Goal: Information Seeking & Learning: Check status

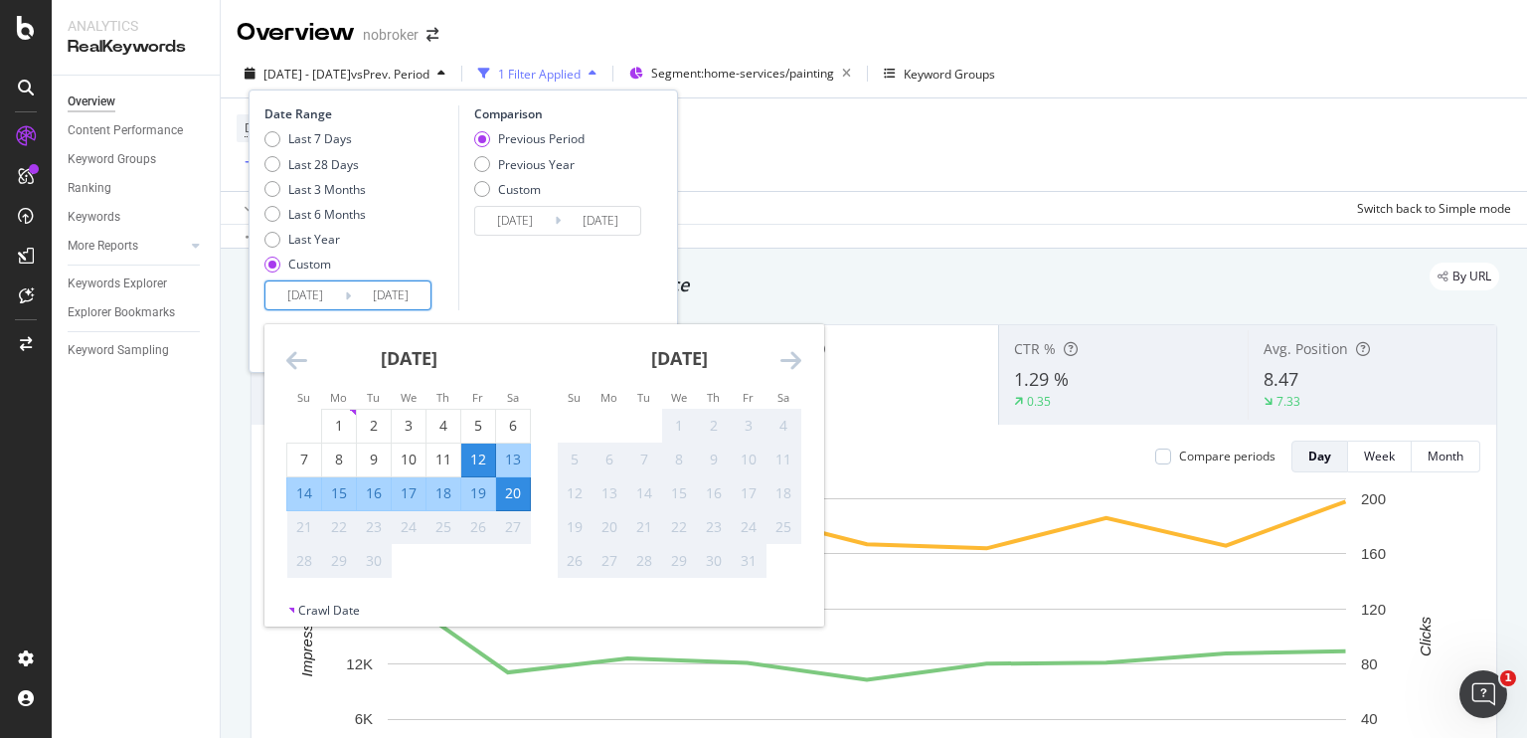
click at [330, 301] on input "[DATE]" at bounding box center [305, 295] width 80 height 28
click at [296, 366] on icon "Move backward to switch to the previous month." at bounding box center [296, 360] width 21 height 24
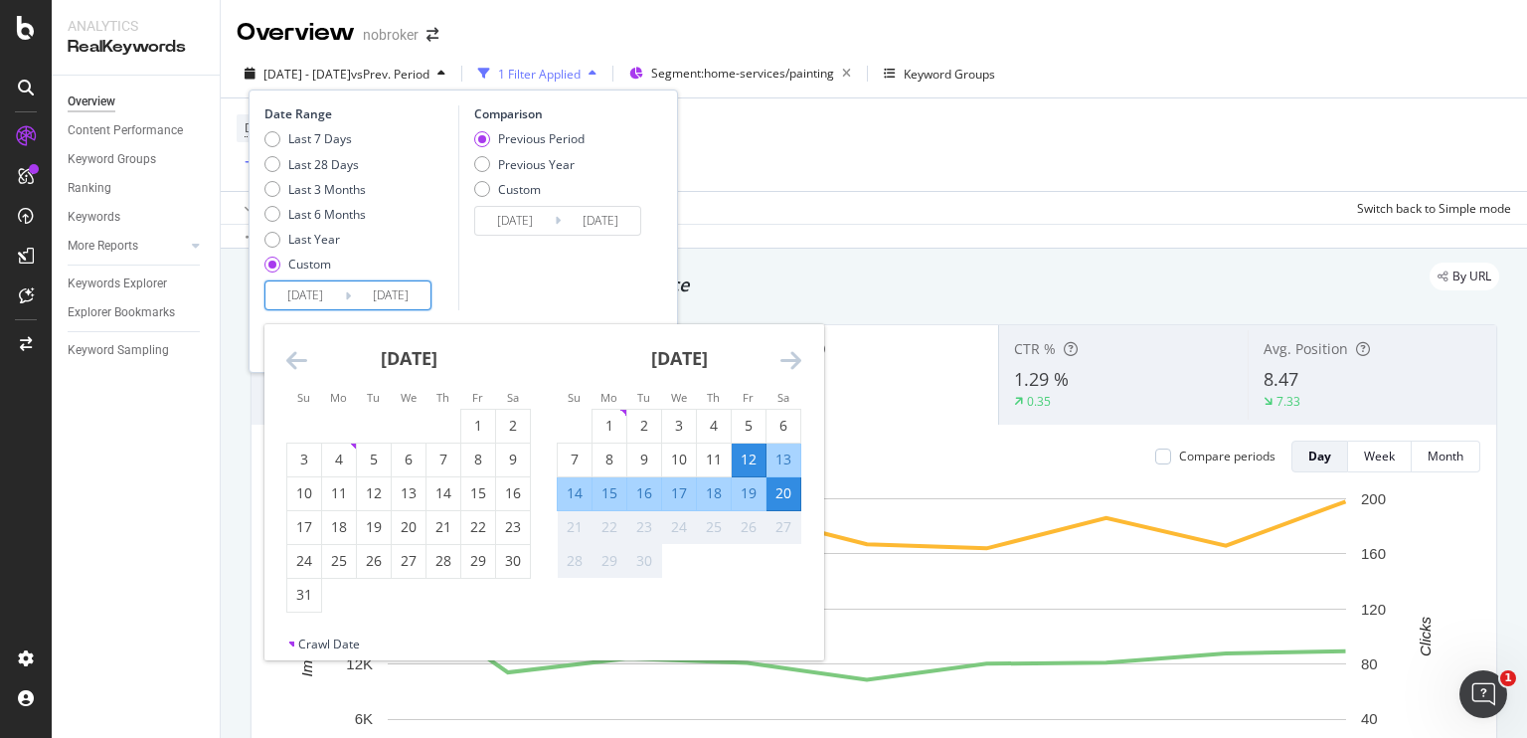
click at [296, 366] on icon "Move backward to switch to the previous month." at bounding box center [296, 360] width 21 height 24
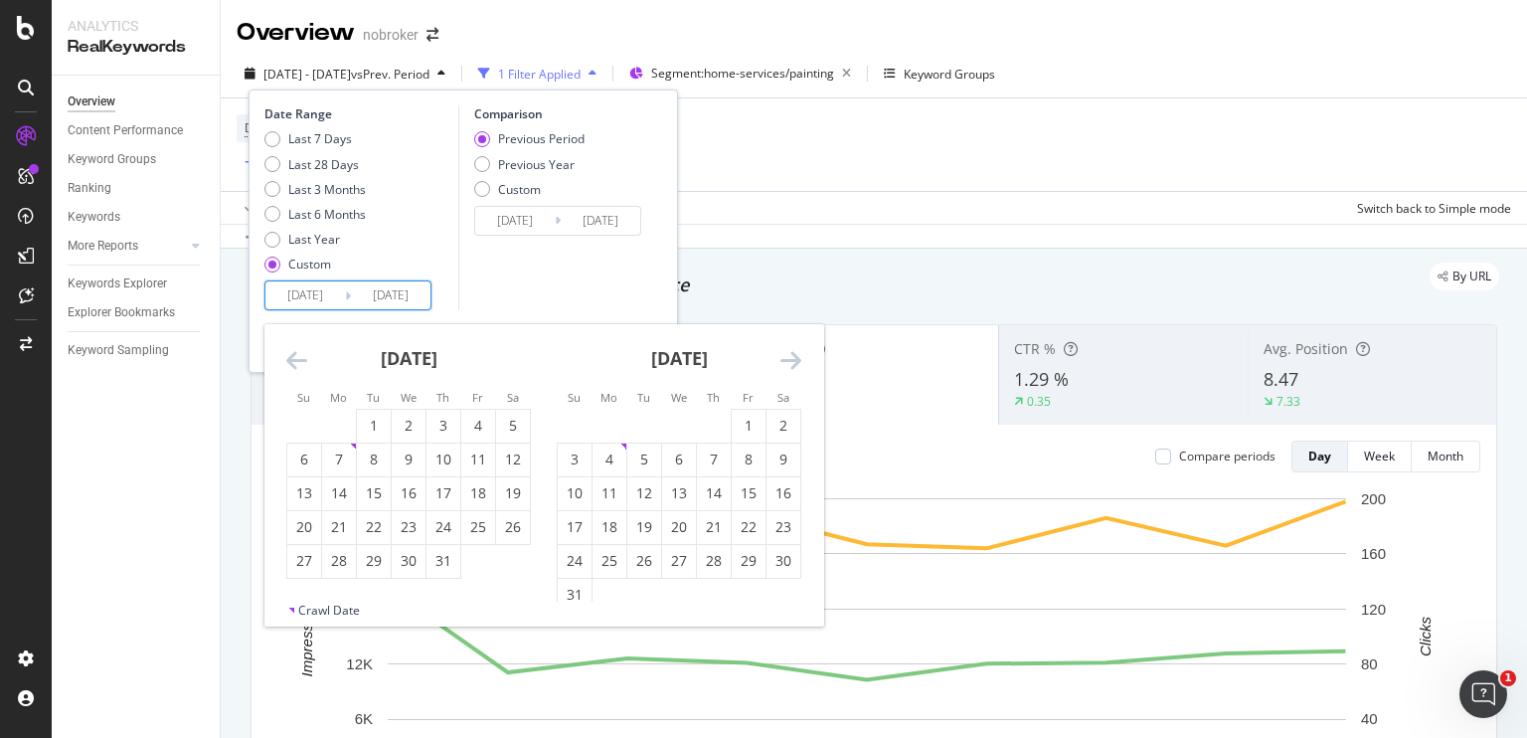
click at [296, 366] on icon "Move backward to switch to the previous month." at bounding box center [296, 360] width 21 height 24
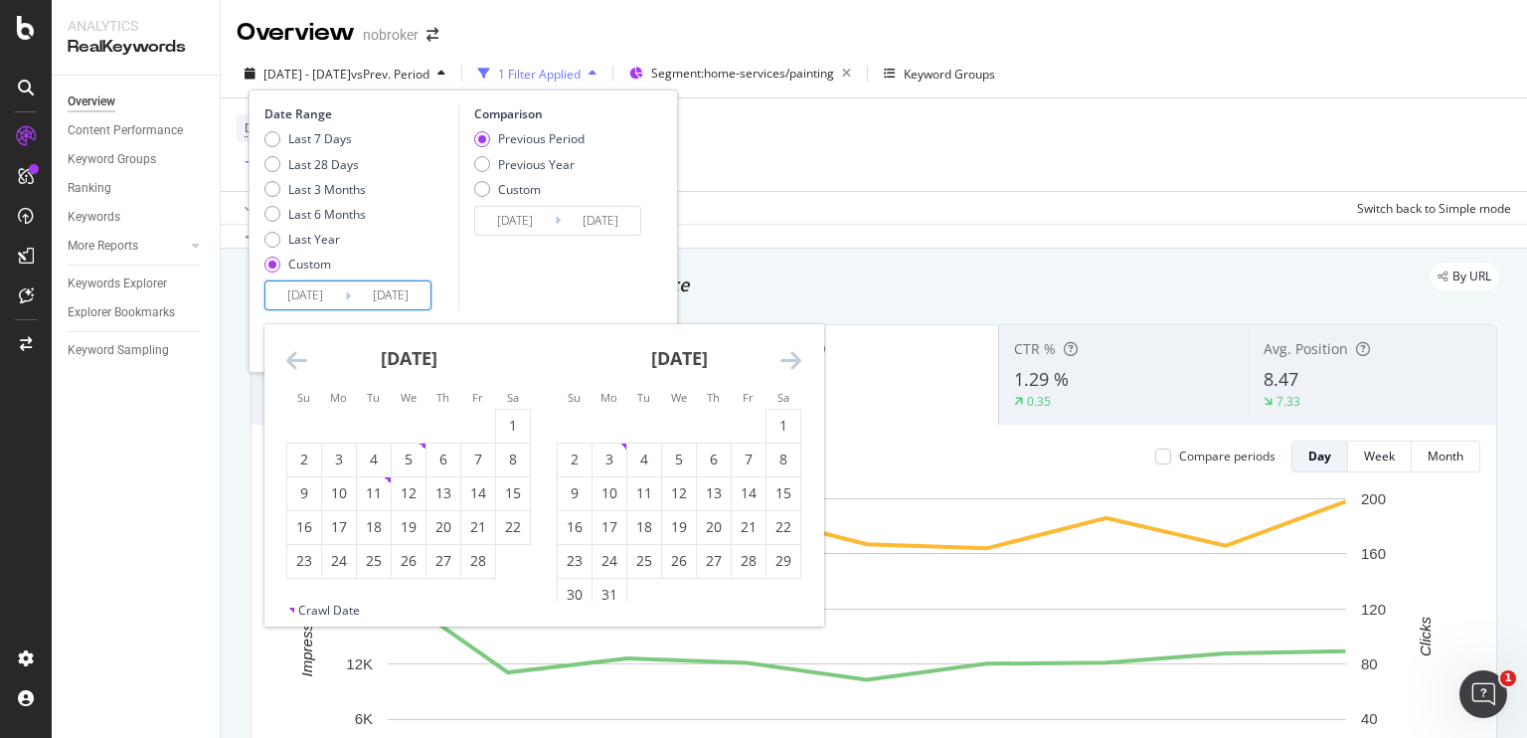
click at [296, 366] on icon "Move backward to switch to the previous month." at bounding box center [296, 360] width 21 height 24
click at [475, 420] on div "1" at bounding box center [478, 426] width 34 height 20
type input "[DATE]"
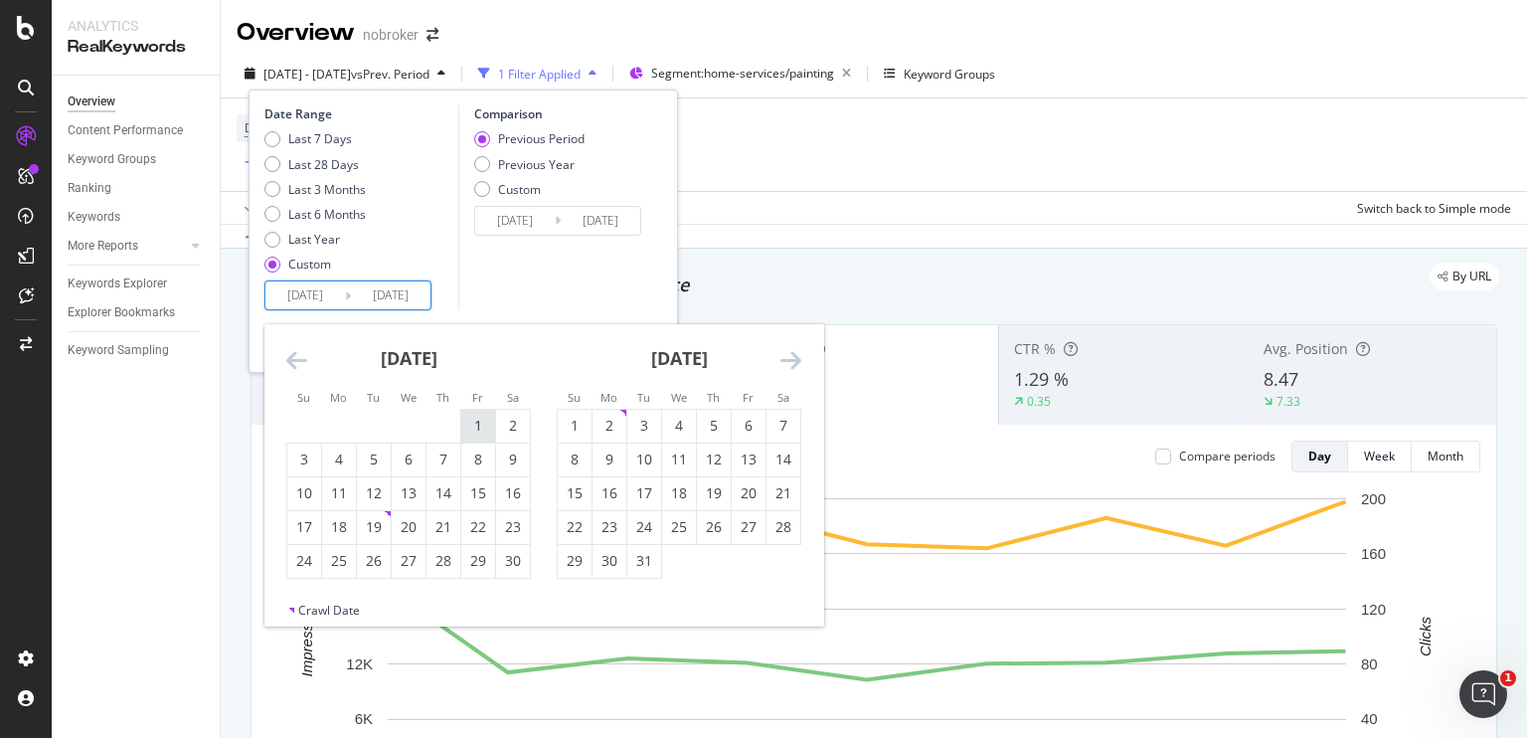
type input "[DATE]"
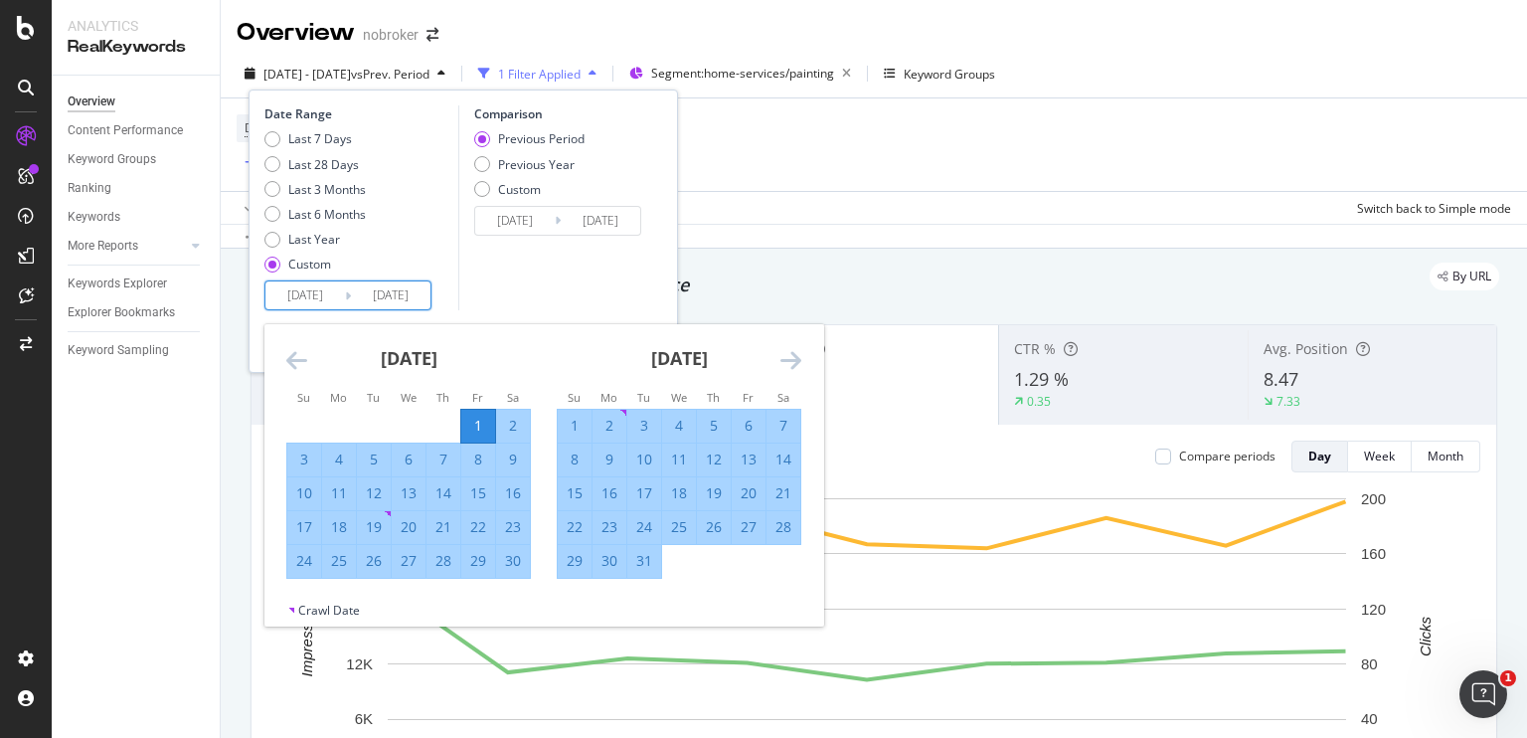
click at [653, 570] on div "31" at bounding box center [644, 561] width 34 height 20
type input "[DATE]"
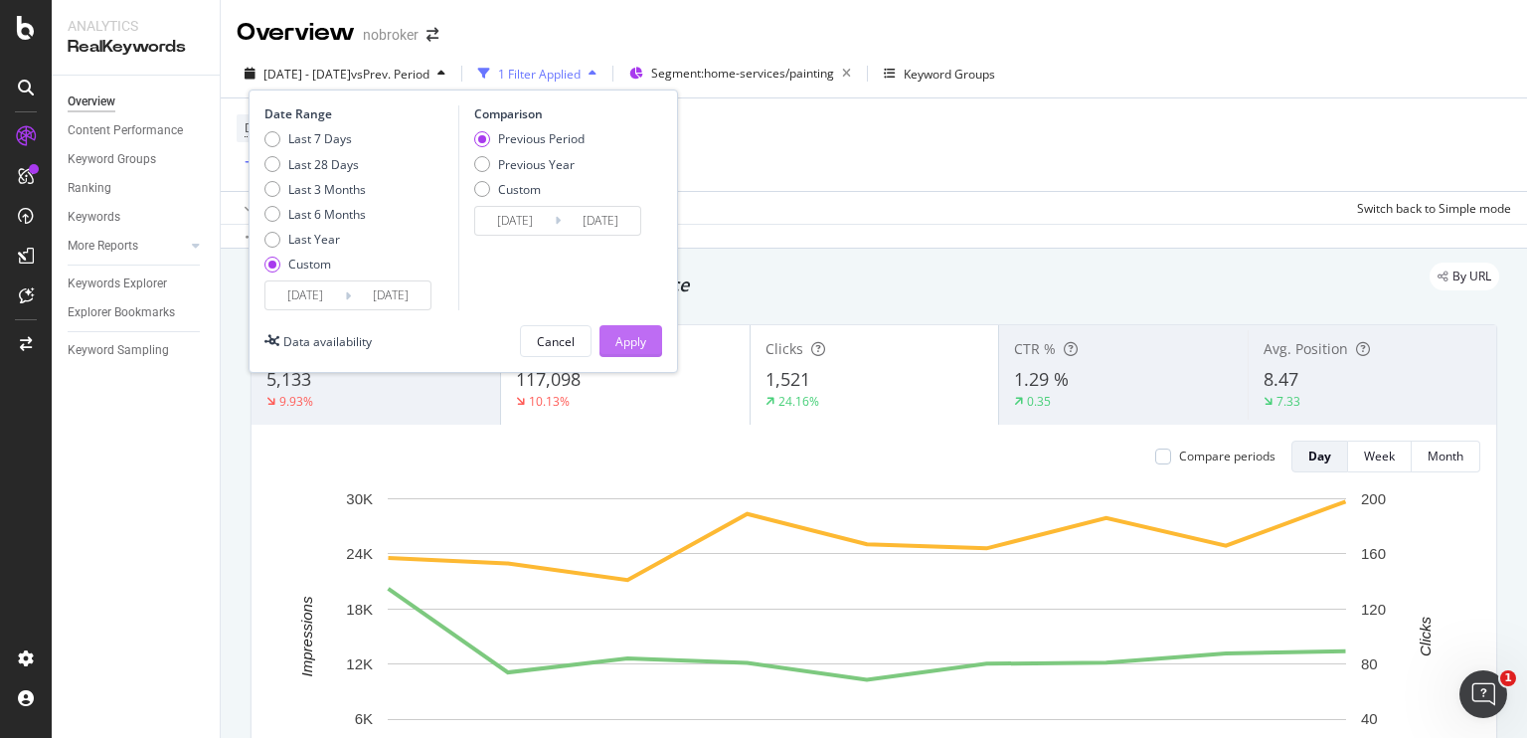
click at [634, 341] on div "Apply" at bounding box center [630, 341] width 31 height 17
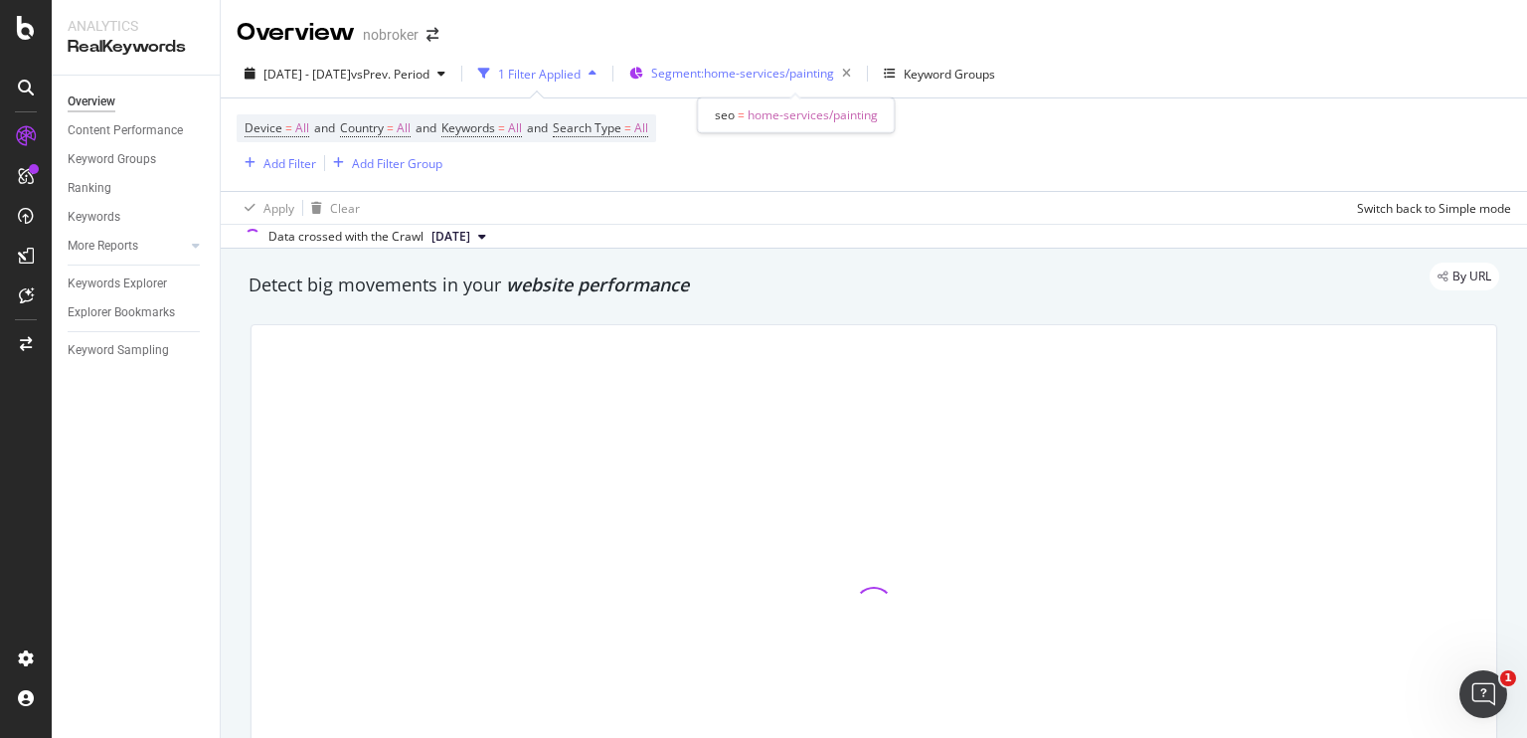
click at [815, 74] on span "Segment: home-services/painting" at bounding box center [742, 73] width 183 height 17
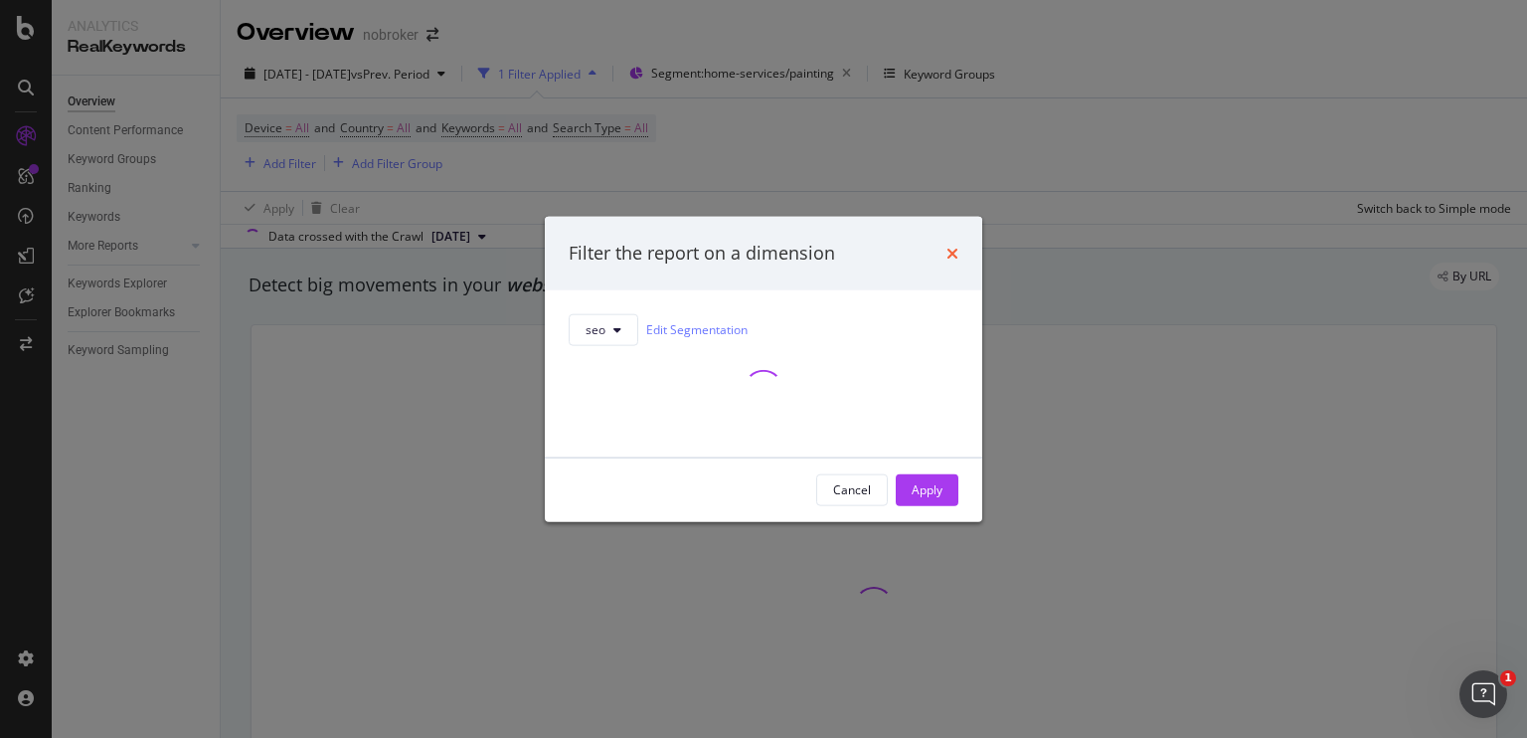
click at [956, 248] on icon "times" at bounding box center [952, 253] width 12 height 16
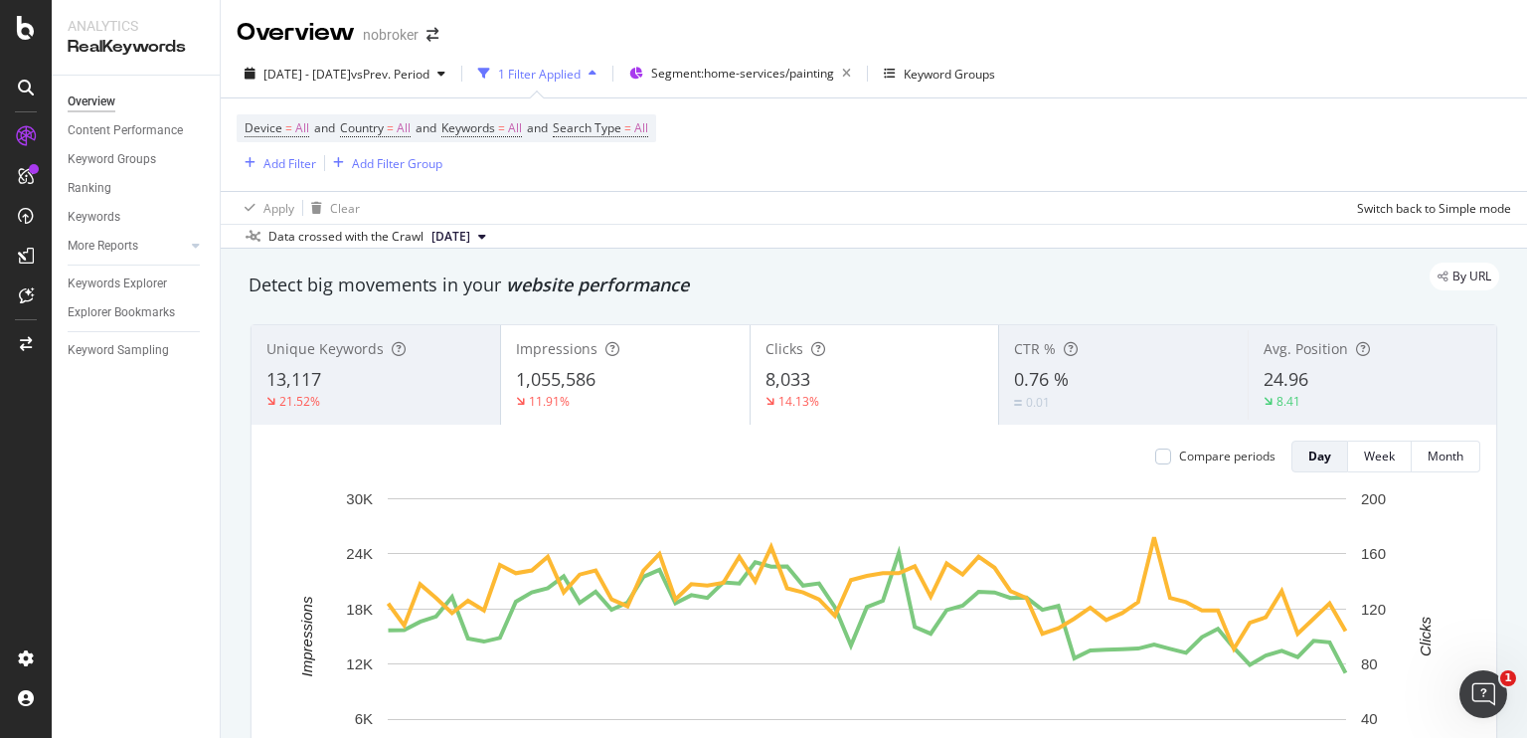
click at [595, 390] on div "1,055,586" at bounding box center [625, 380] width 219 height 26
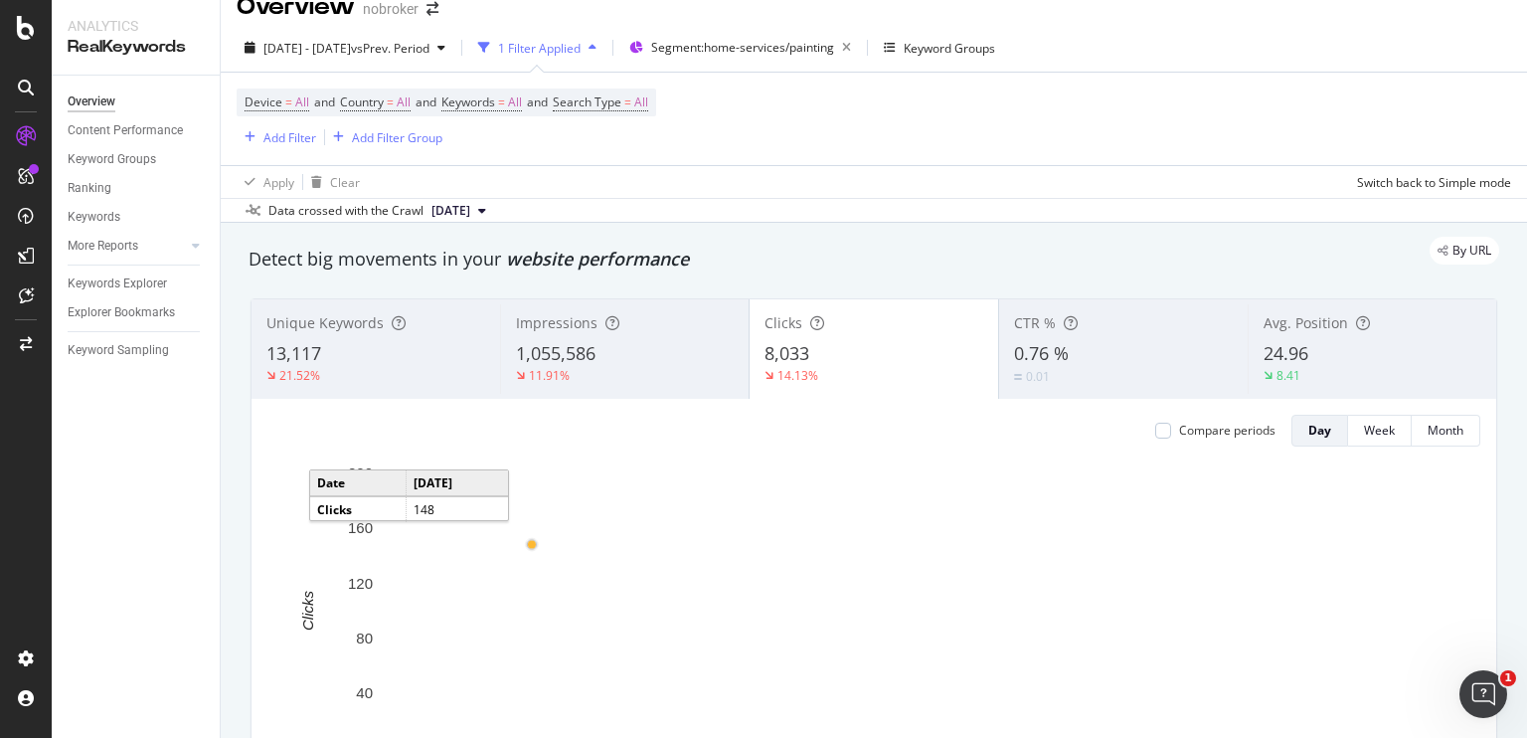
scroll to position [28, 0]
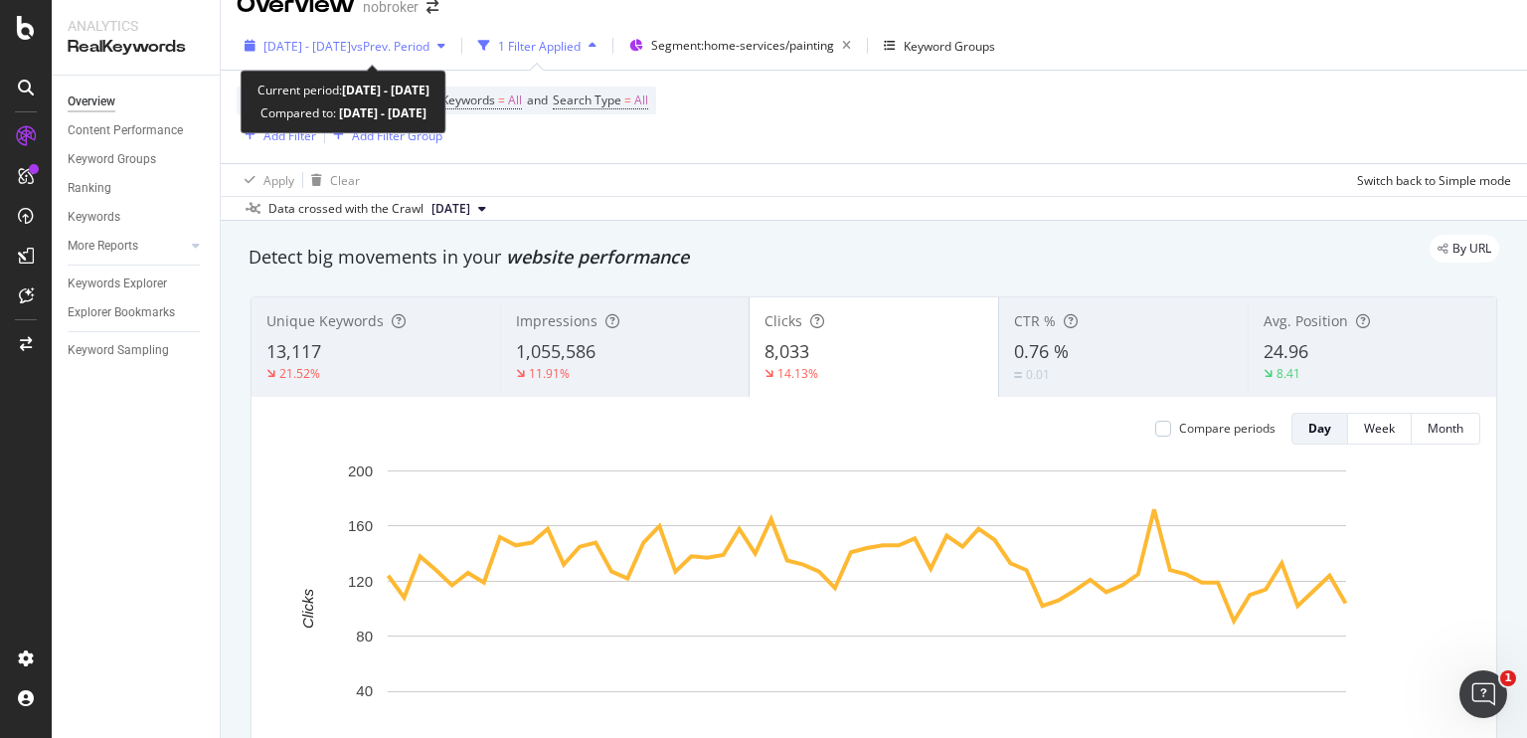
click at [429, 46] on span "vs Prev. Period" at bounding box center [390, 46] width 79 height 17
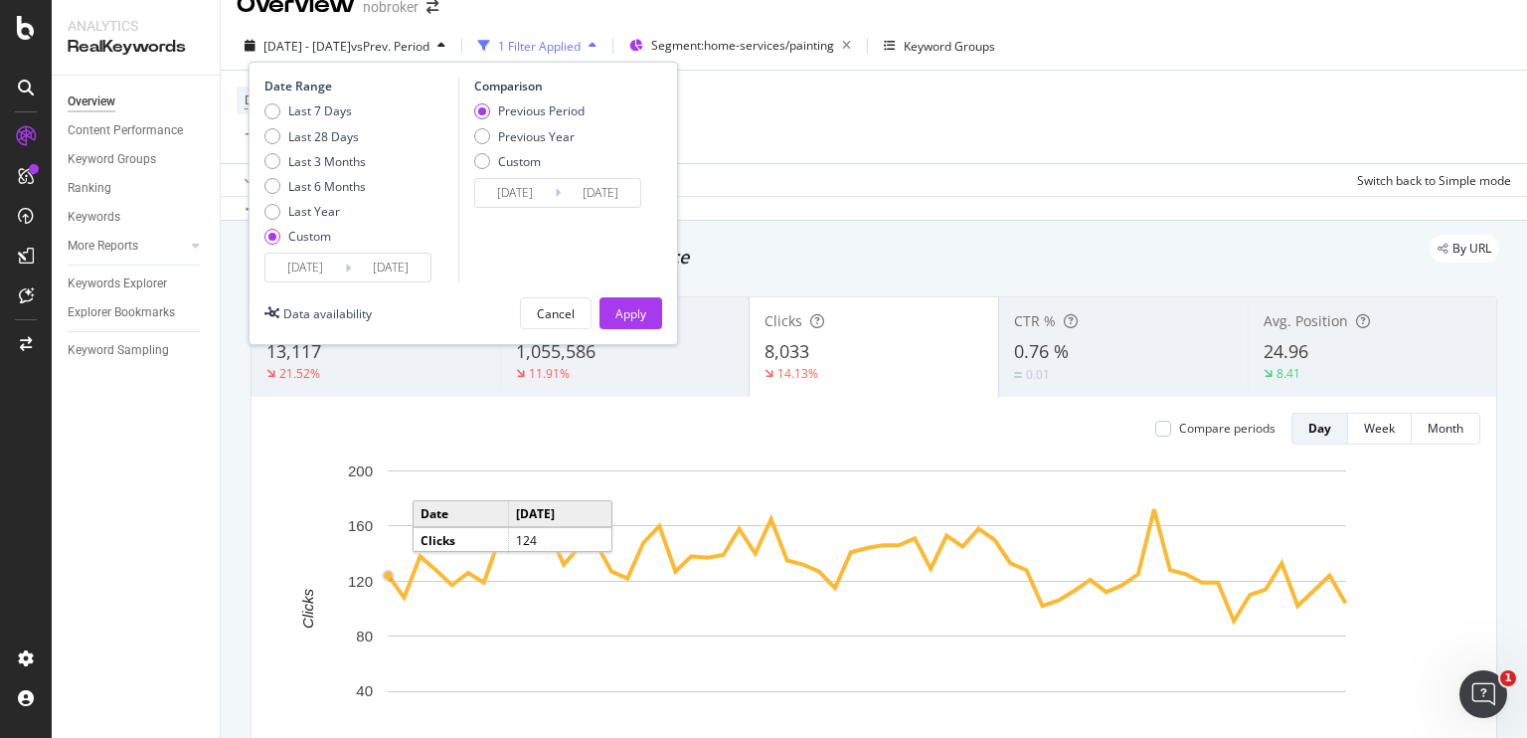
scroll to position [0, 0]
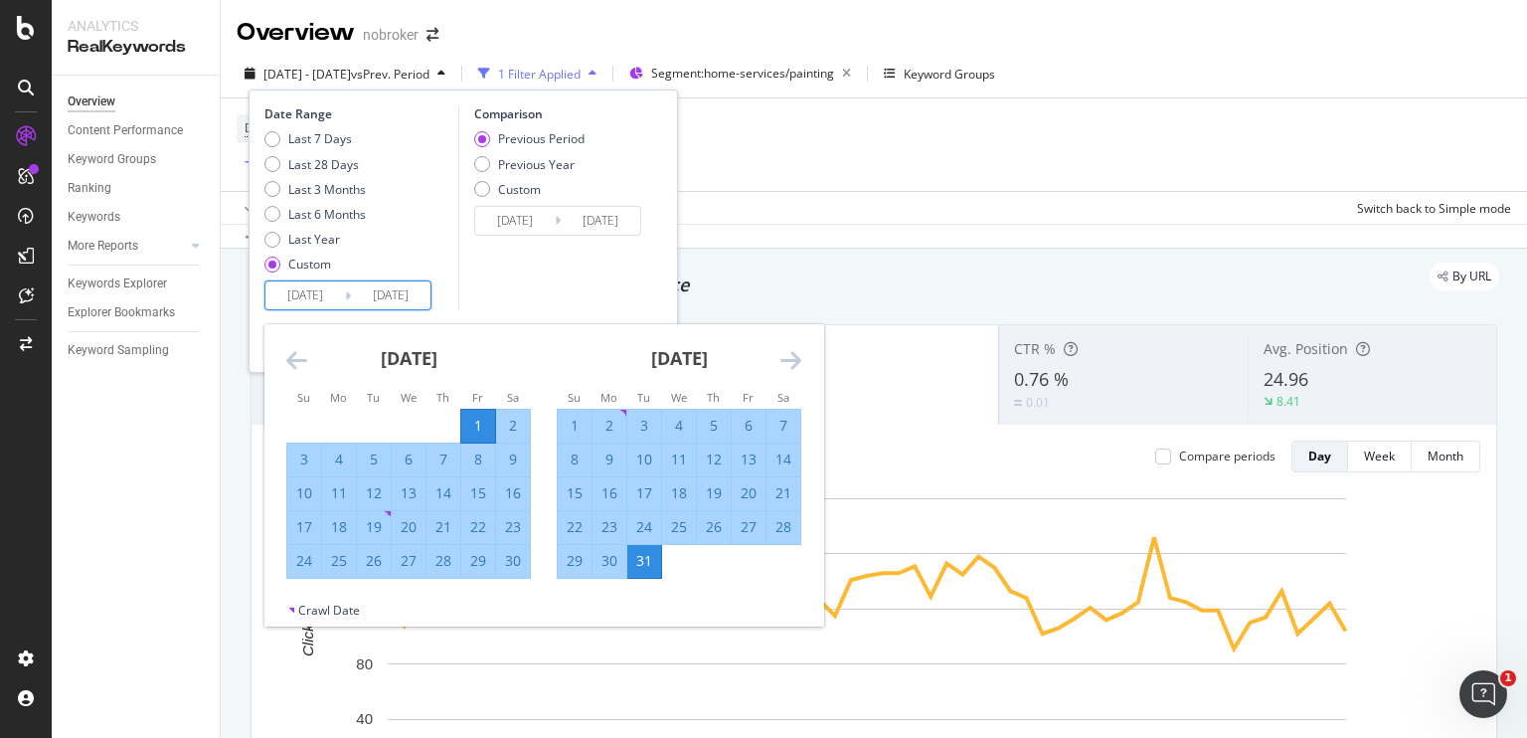
click at [311, 299] on input "[DATE]" at bounding box center [305, 295] width 80 height 28
click at [295, 356] on icon "Move backward to switch to the previous month." at bounding box center [296, 360] width 21 height 24
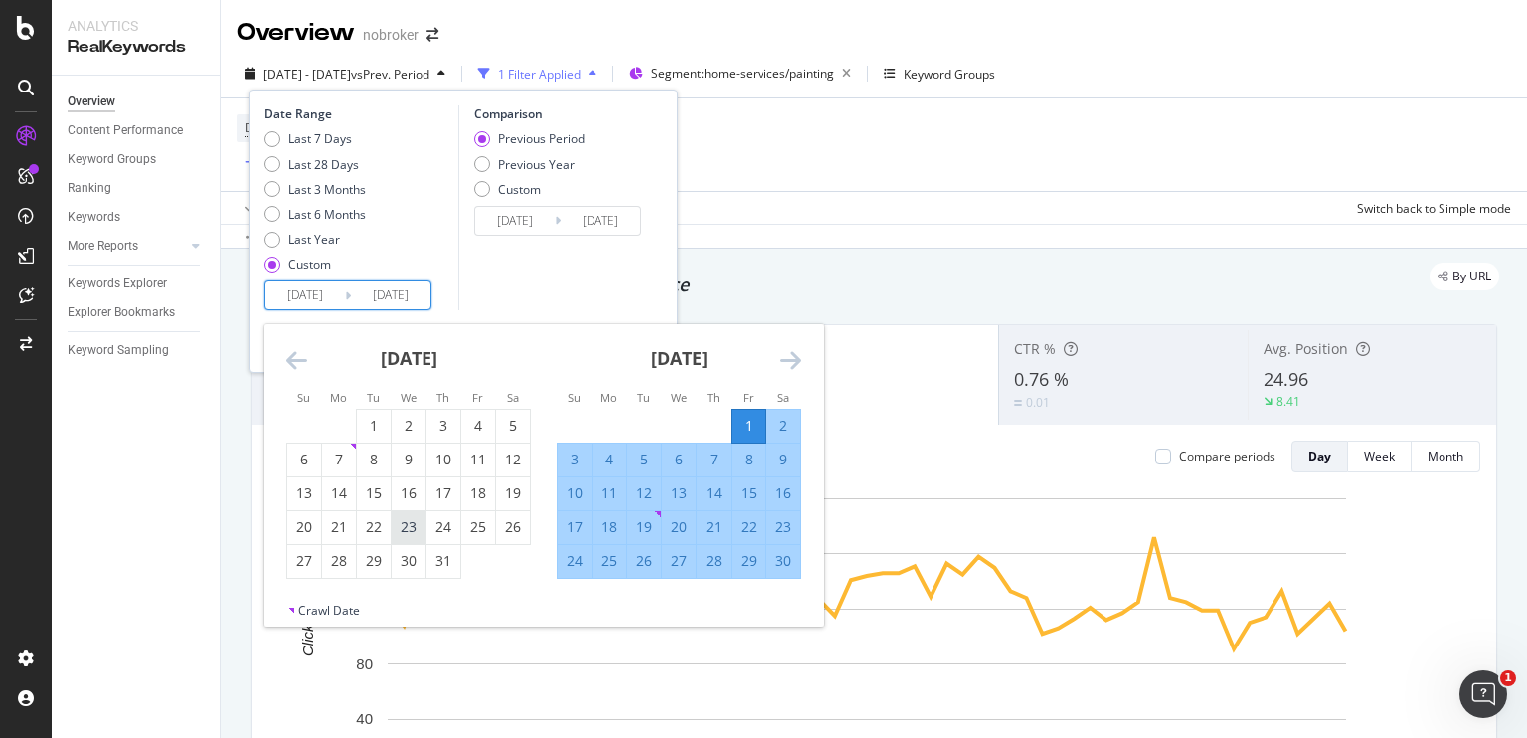
click at [406, 530] on div "23" at bounding box center [409, 527] width 34 height 20
type input "[DATE]"
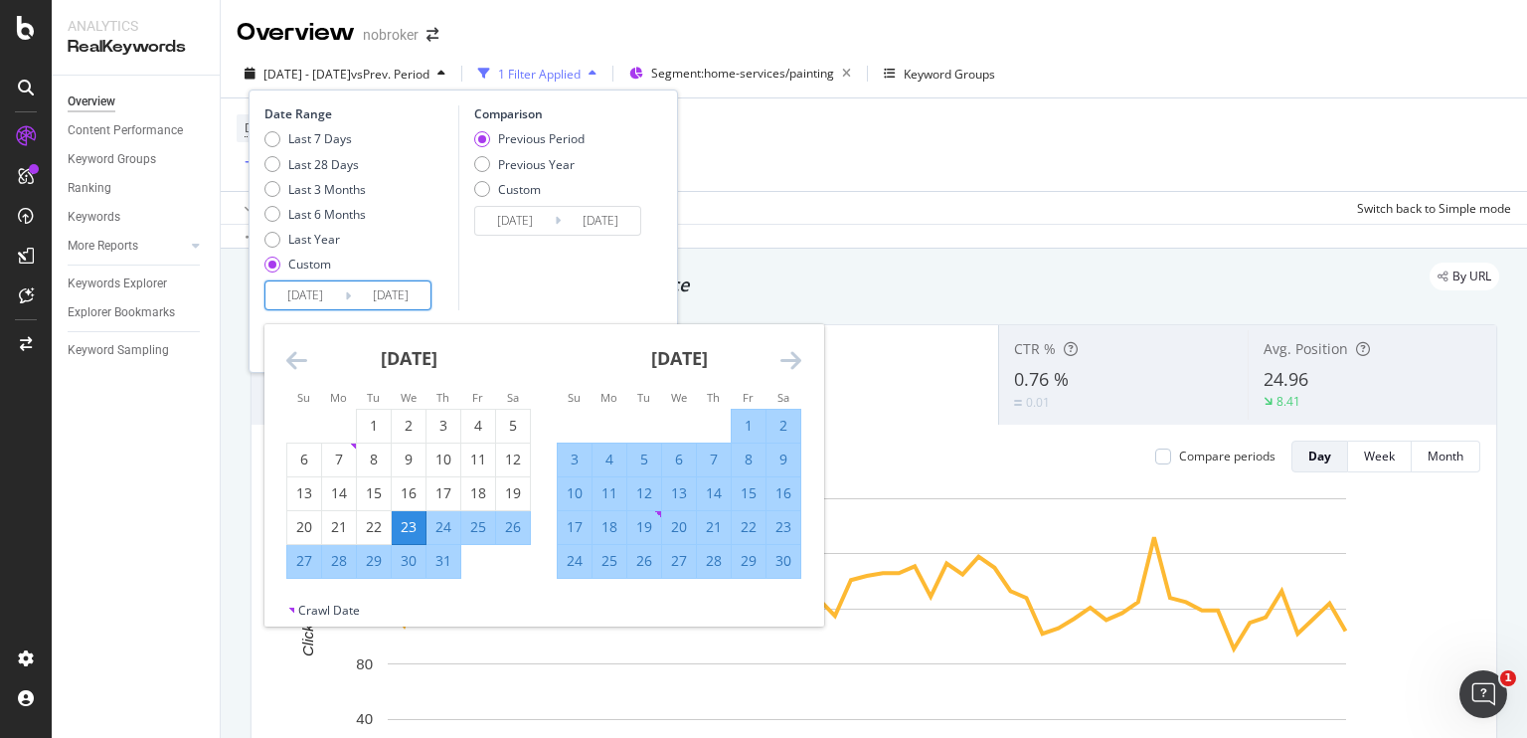
click at [779, 560] on div "30" at bounding box center [783, 561] width 34 height 20
type input "[DATE]"
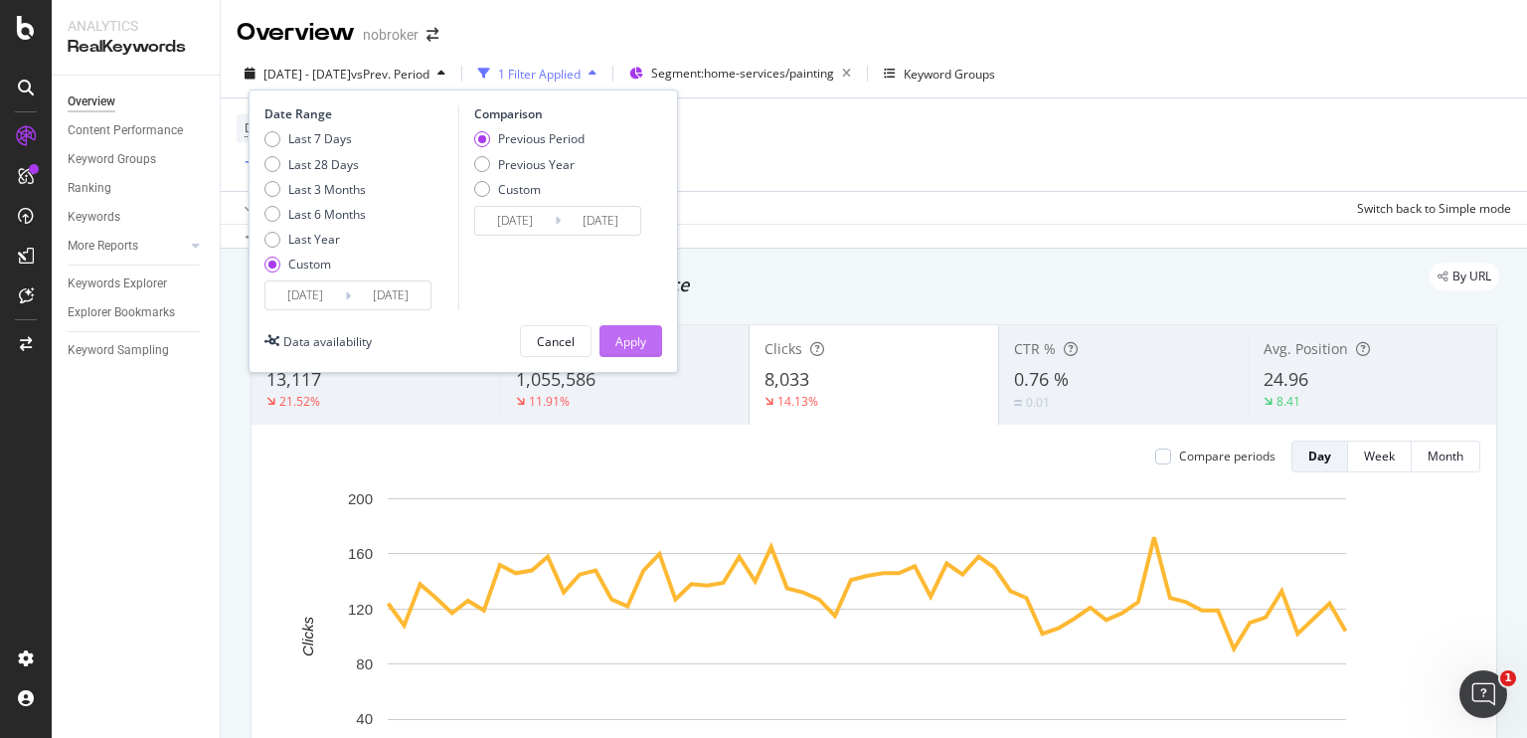
click at [633, 341] on div "Apply" at bounding box center [630, 341] width 31 height 17
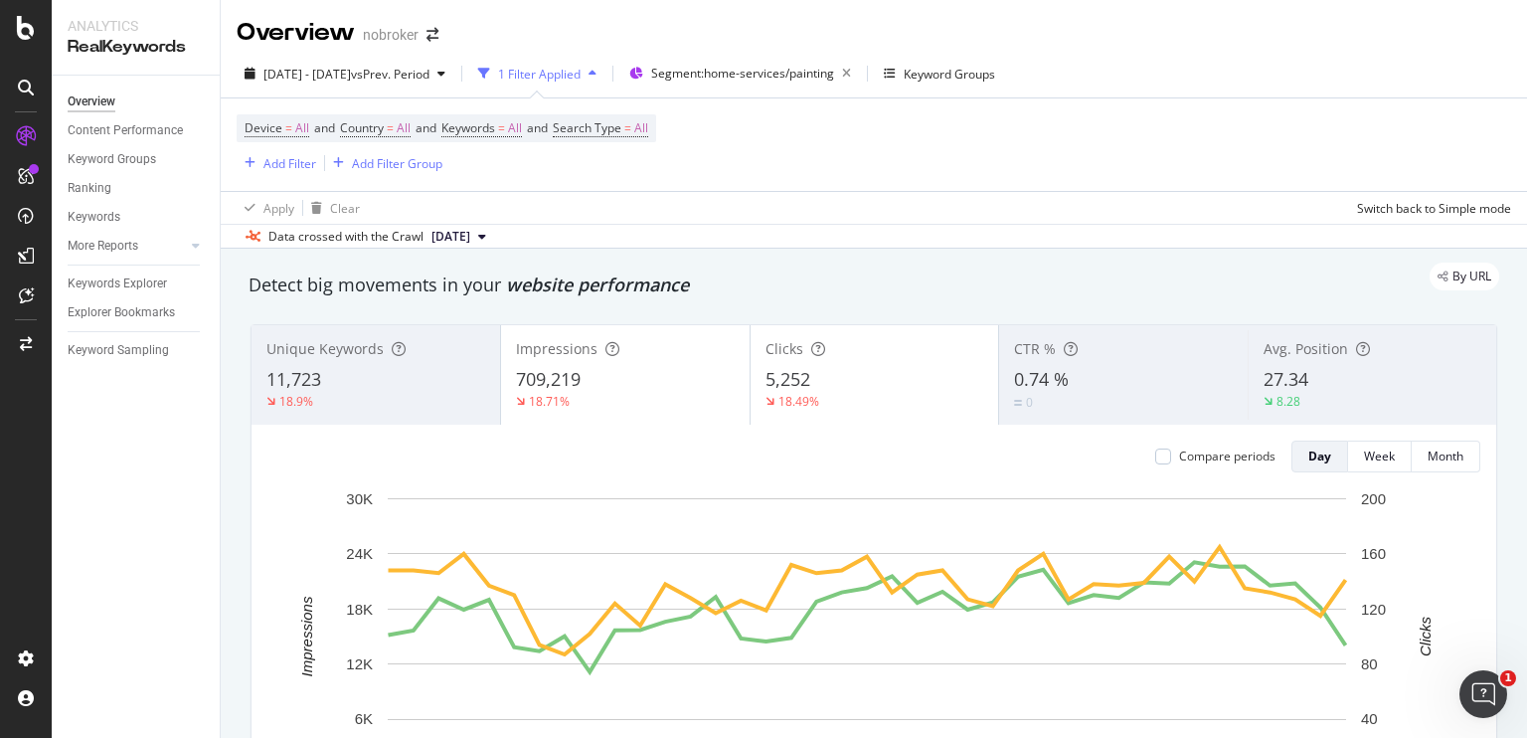
click at [636, 353] on div "Impressions" at bounding box center [625, 349] width 219 height 20
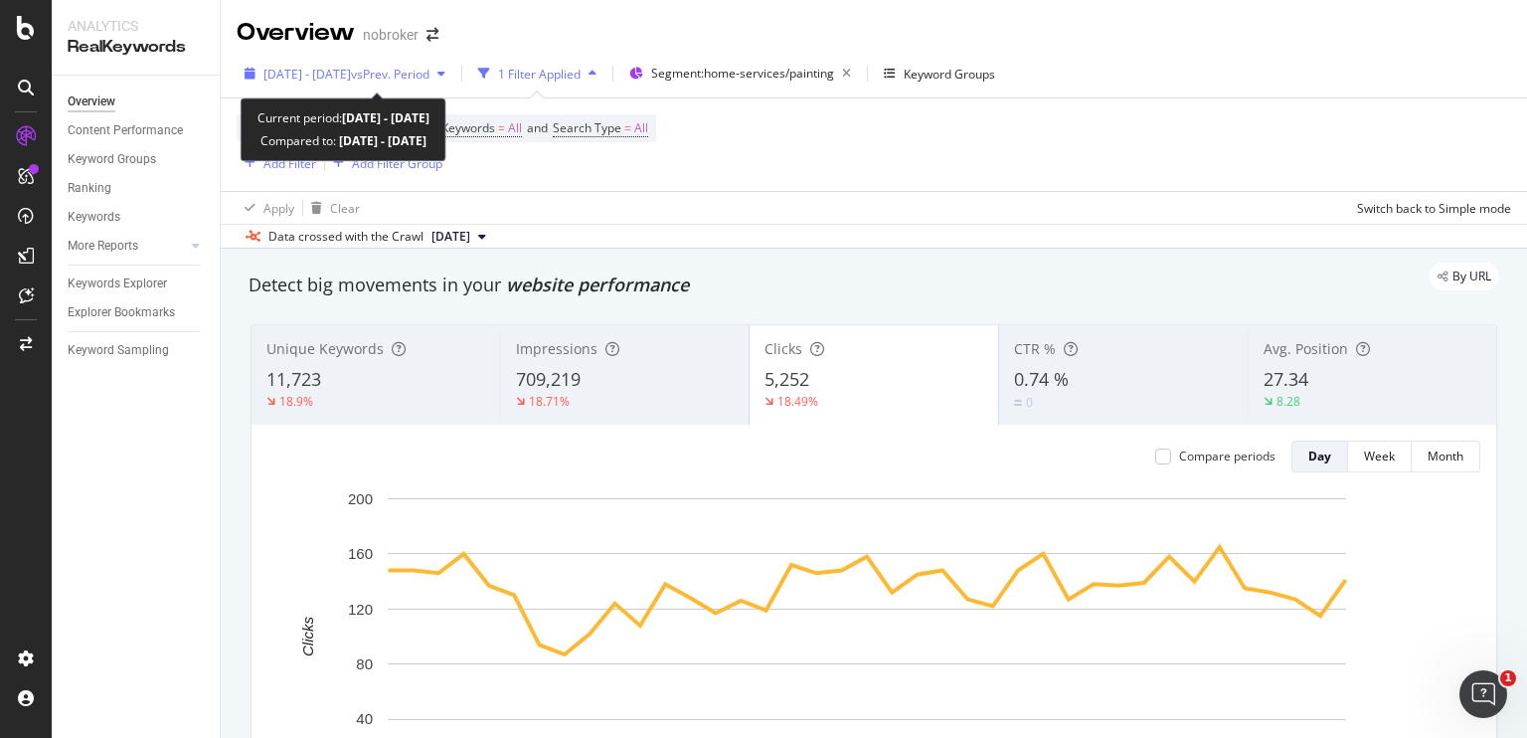
click at [429, 69] on span "vs Prev. Period" at bounding box center [390, 74] width 79 height 17
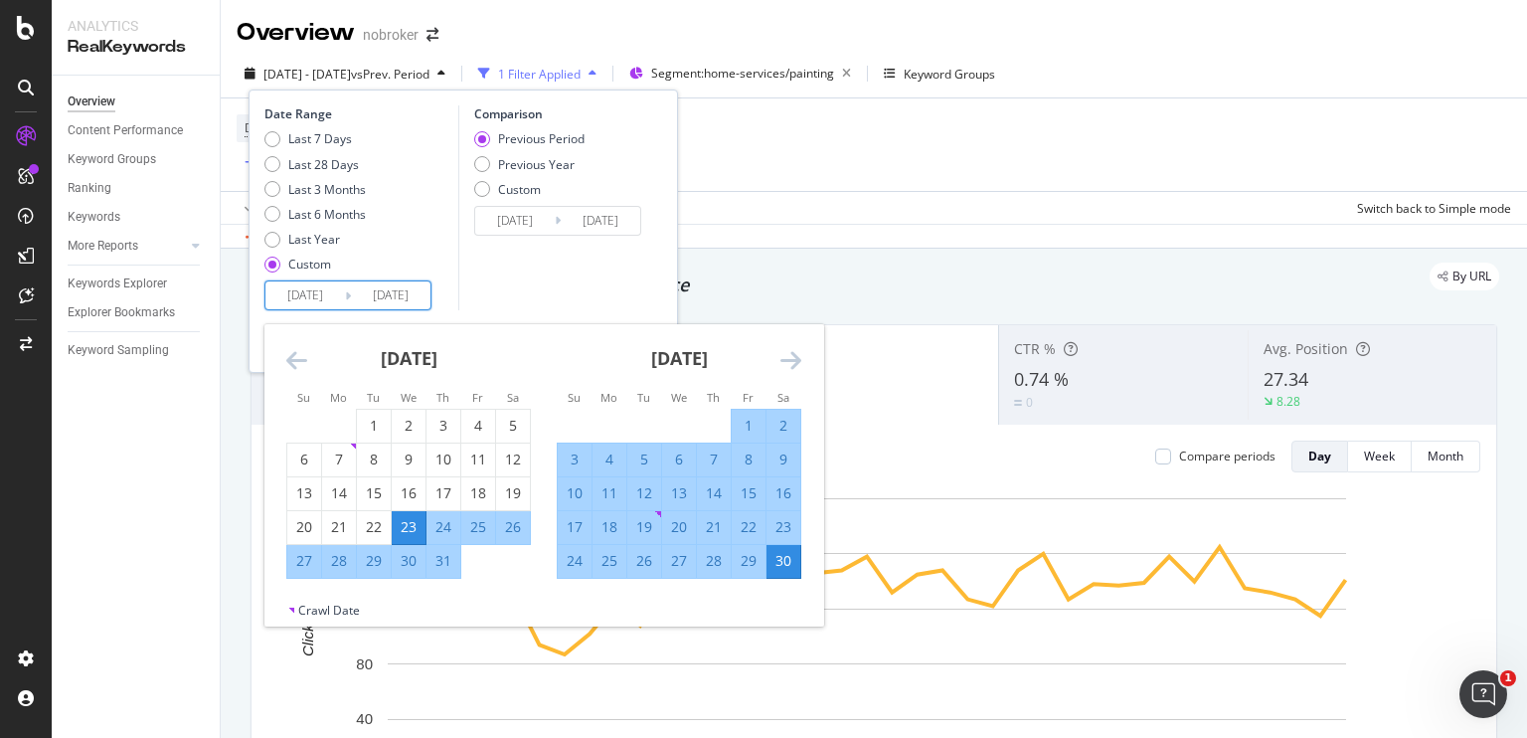
click at [324, 293] on input "[DATE]" at bounding box center [305, 295] width 80 height 28
click at [610, 490] on div "11" at bounding box center [609, 493] width 34 height 20
type input "[DATE]"
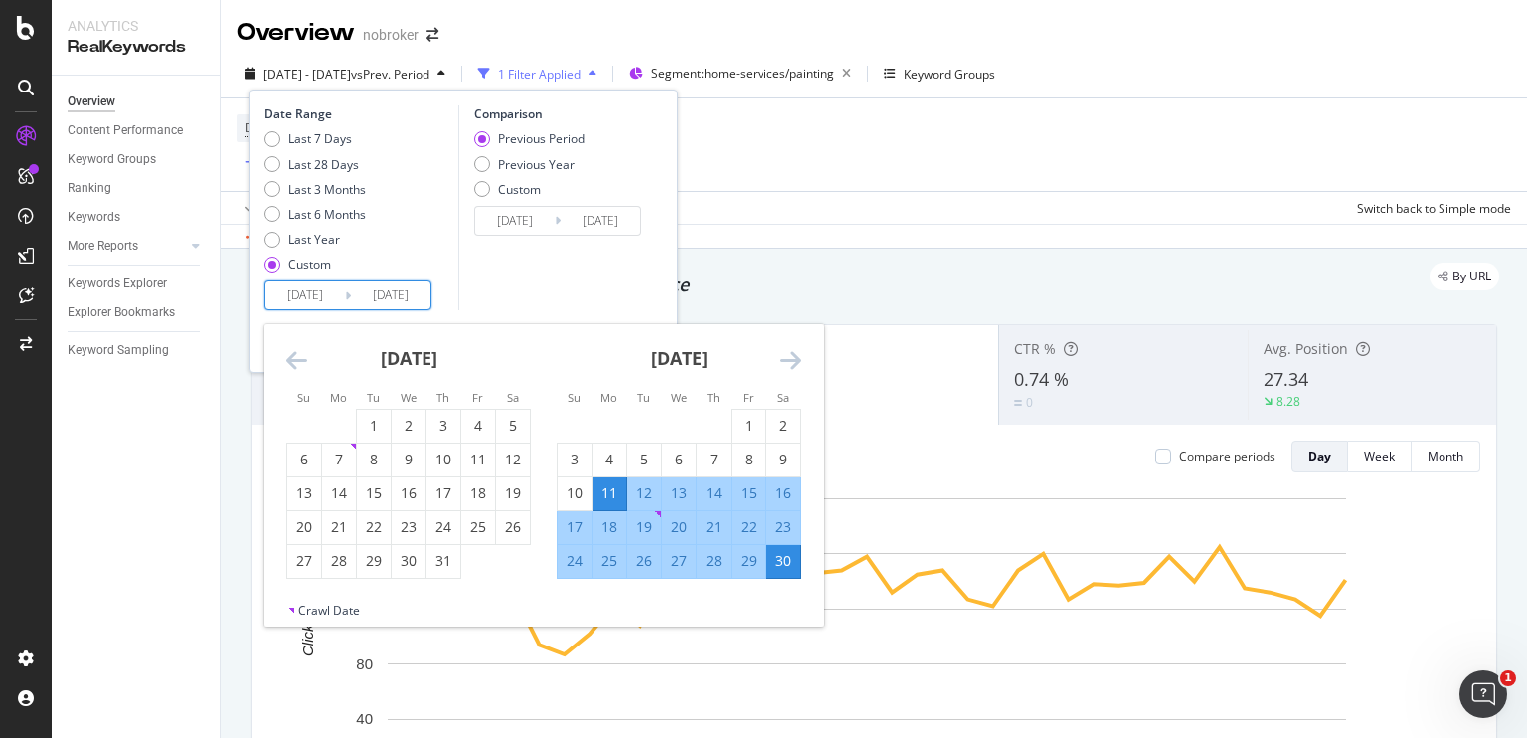
click at [776, 561] on div "30" at bounding box center [783, 561] width 34 height 20
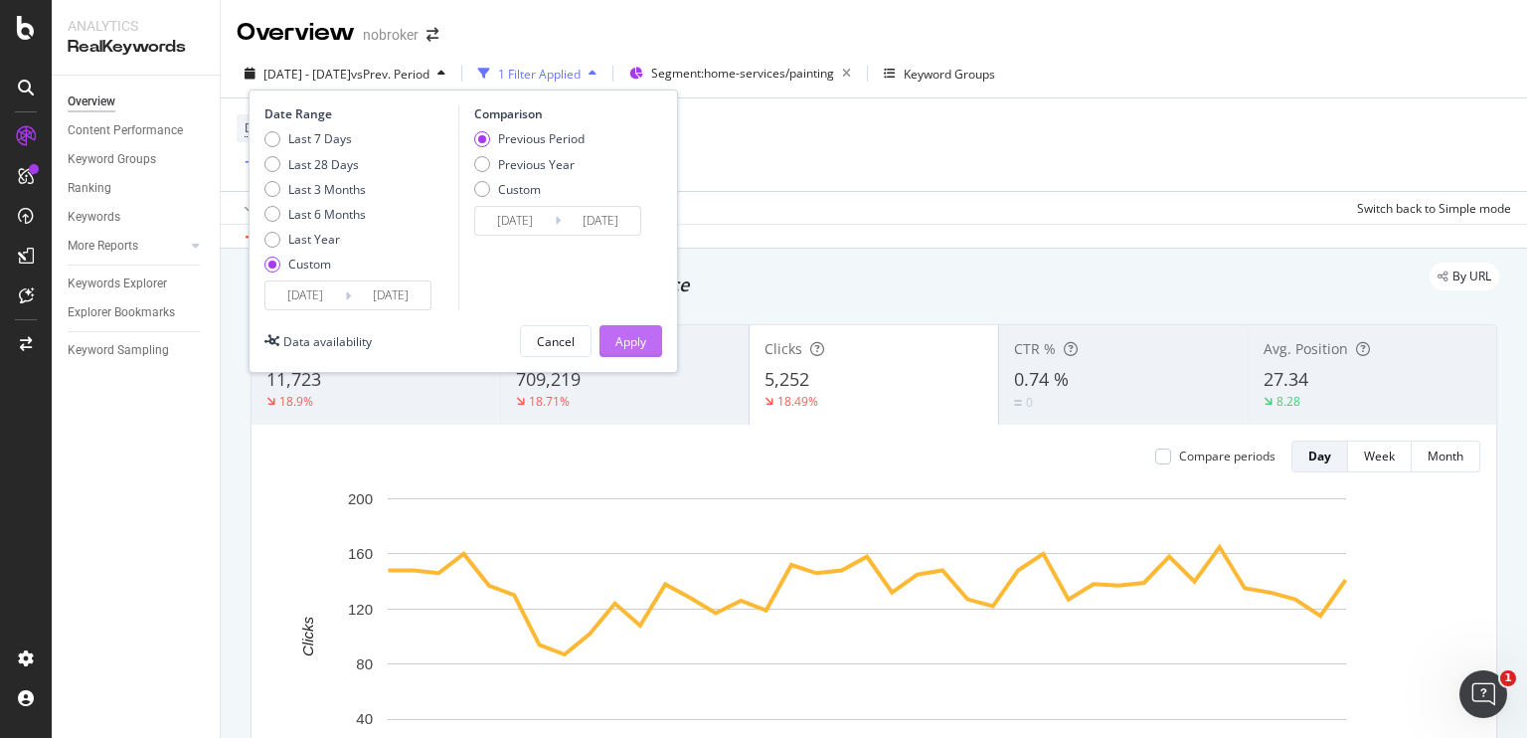
click at [621, 343] on div "Apply" at bounding box center [630, 341] width 31 height 17
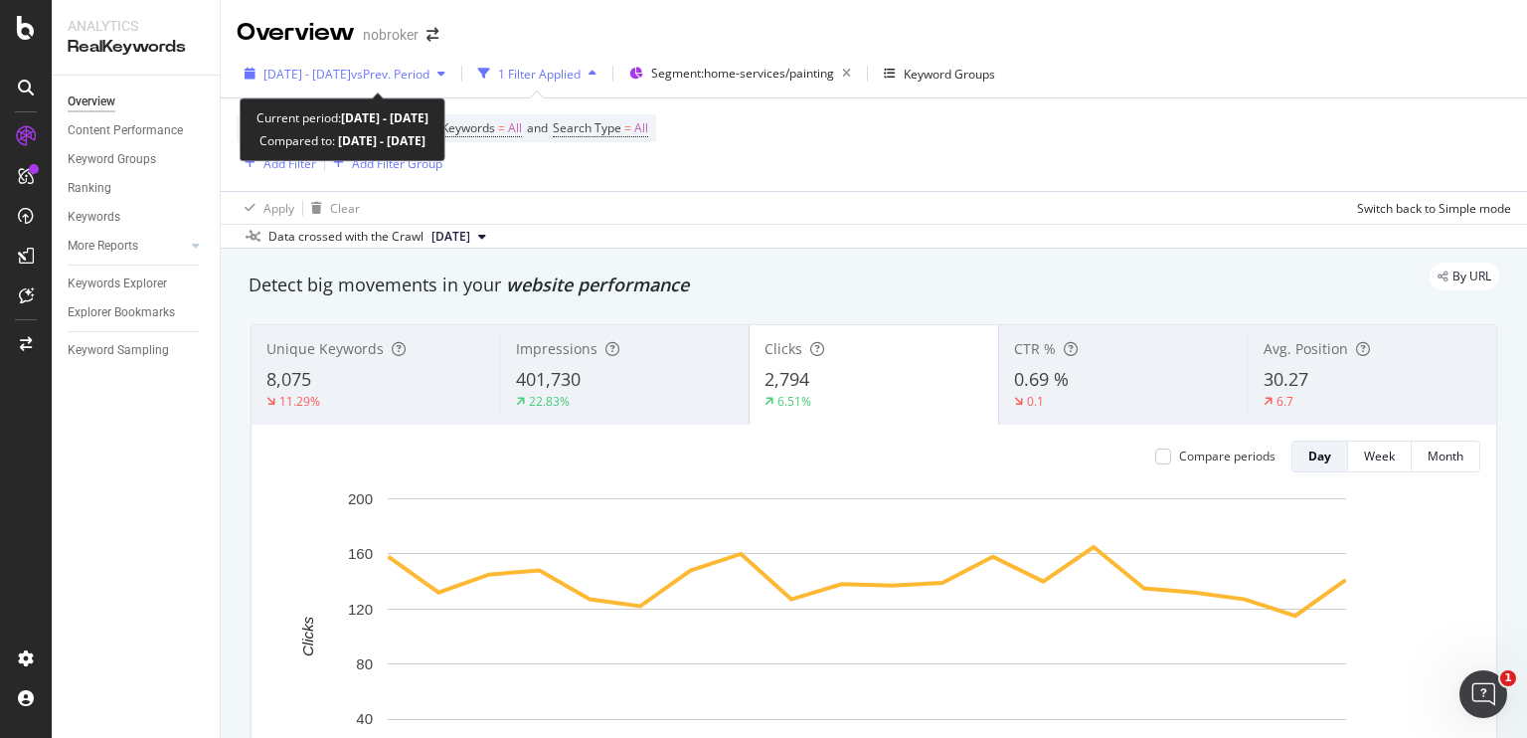
click at [429, 71] on span "vs Prev. Period" at bounding box center [390, 74] width 79 height 17
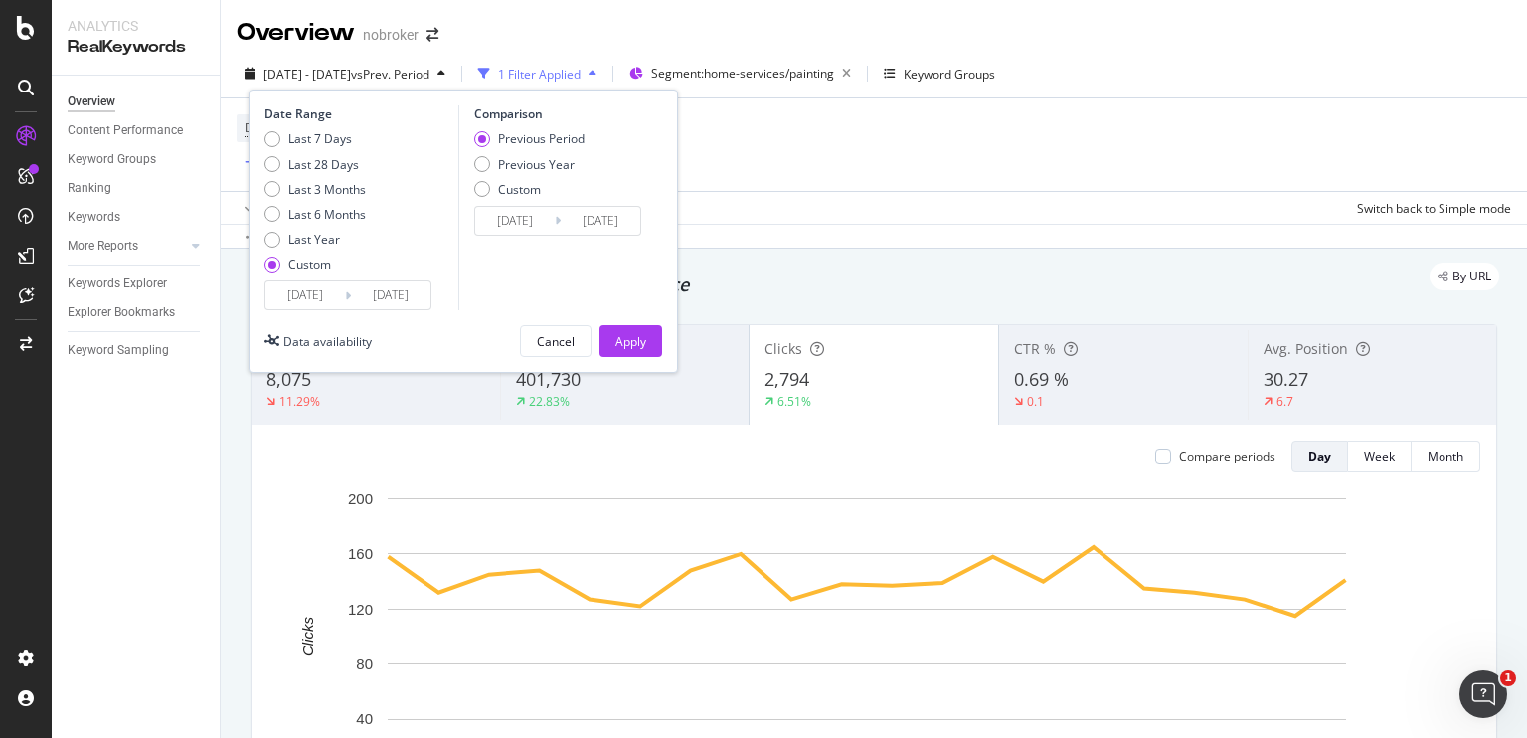
click at [396, 297] on input "[DATE]" at bounding box center [391, 295] width 80 height 28
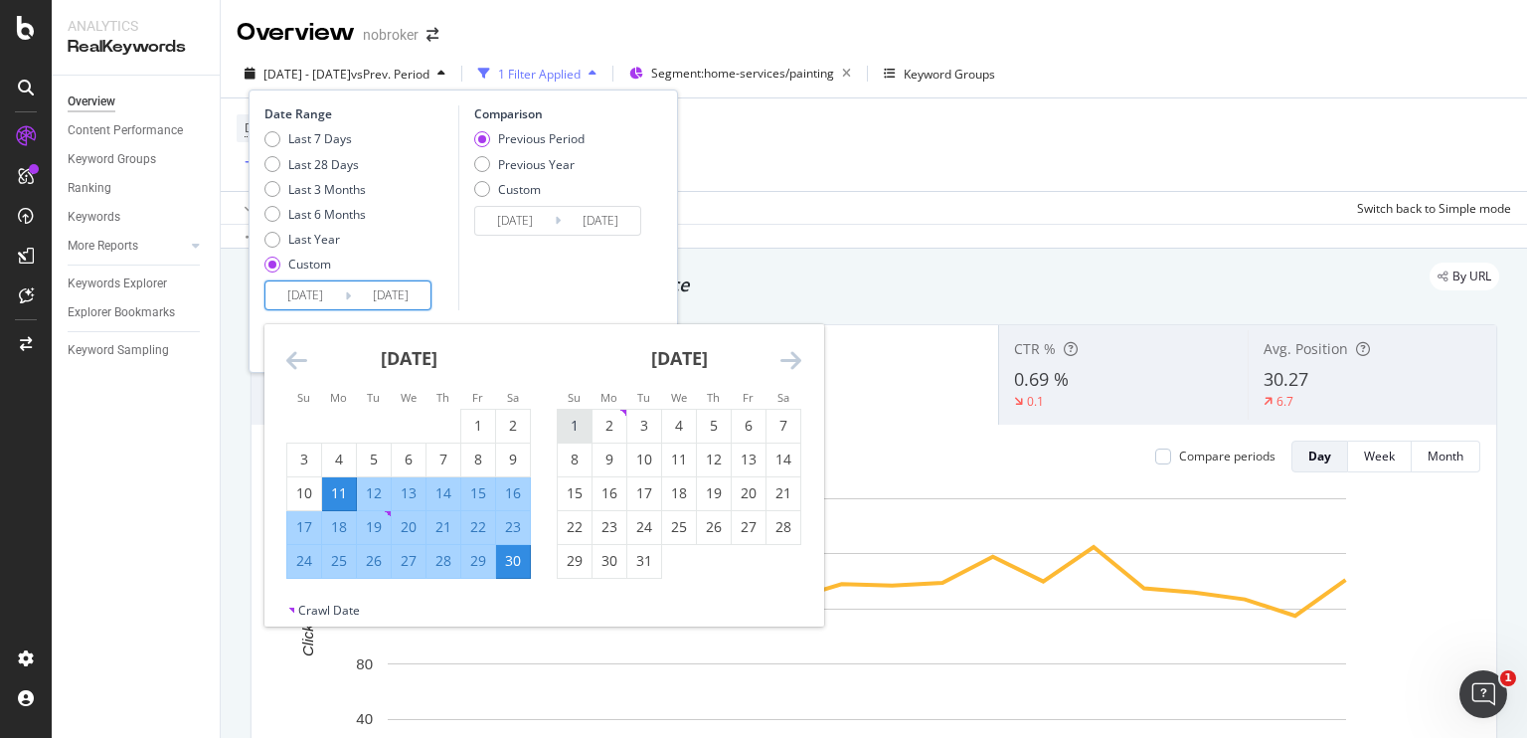
click at [578, 431] on div "1" at bounding box center [575, 426] width 34 height 20
type input "[DATE]"
click at [389, 294] on input "[DATE]" at bounding box center [391, 295] width 80 height 28
click at [318, 292] on input "[DATE]" at bounding box center [305, 295] width 80 height 28
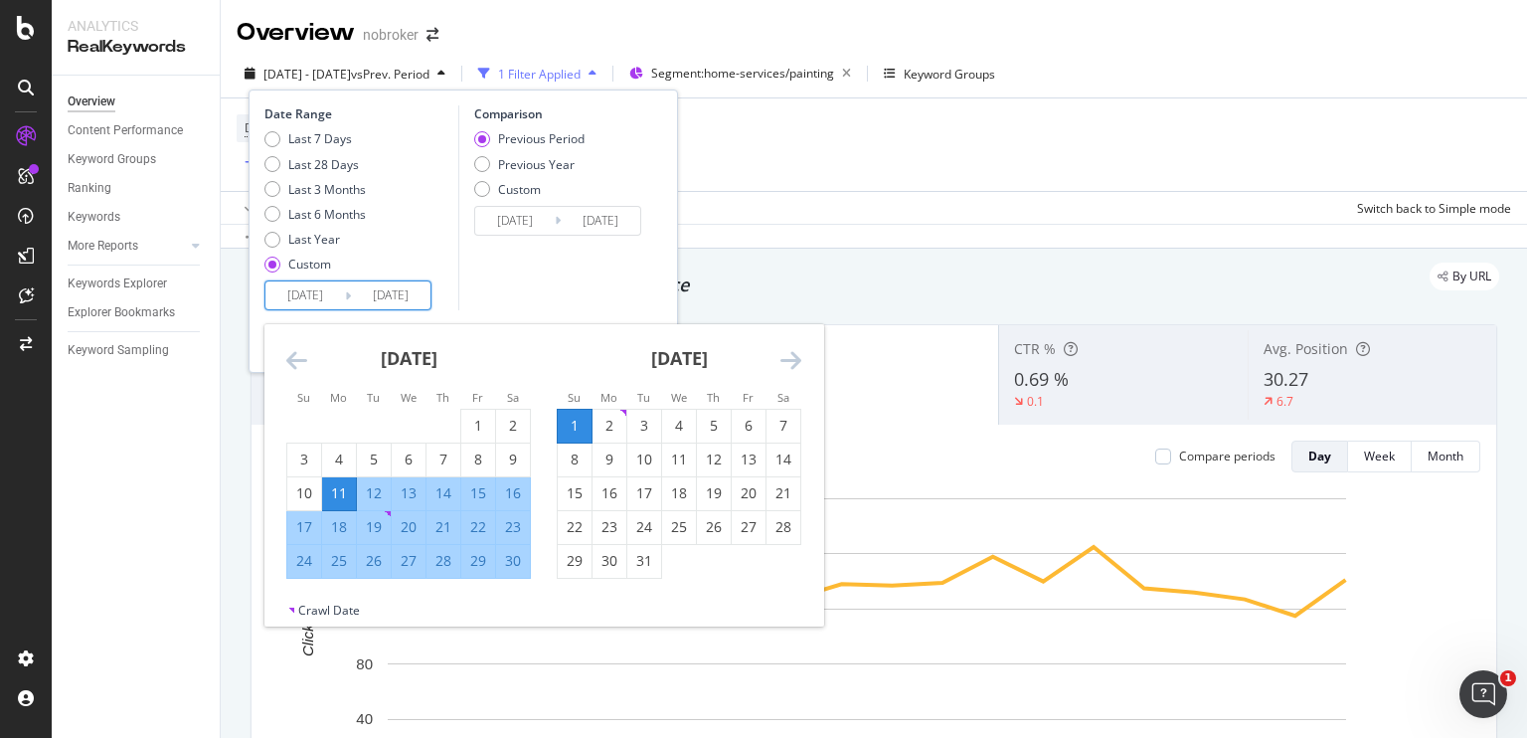
click at [573, 420] on div "1" at bounding box center [575, 426] width 34 height 20
type input "[DATE]"
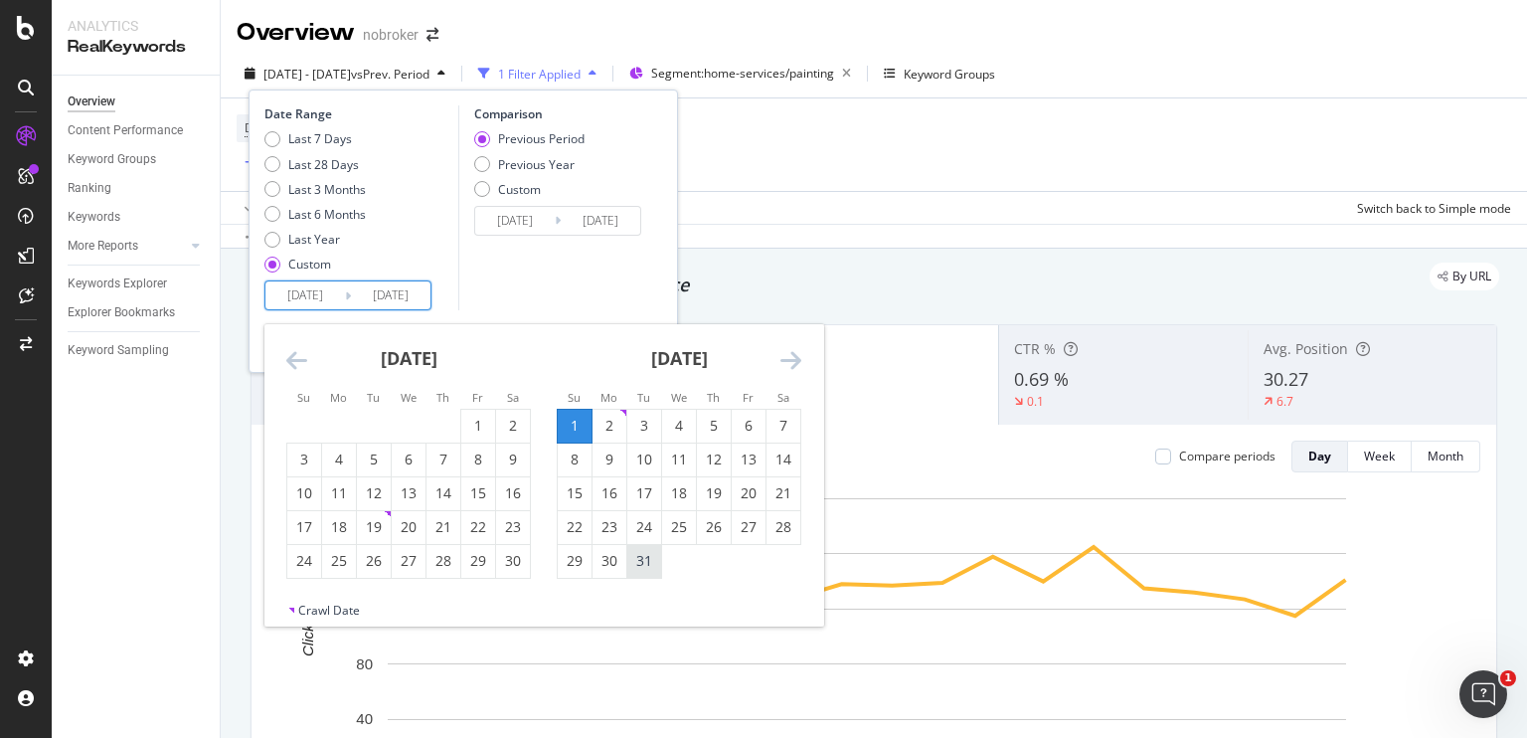
click at [659, 551] on div "31" at bounding box center [644, 561] width 34 height 20
type input "[DATE]"
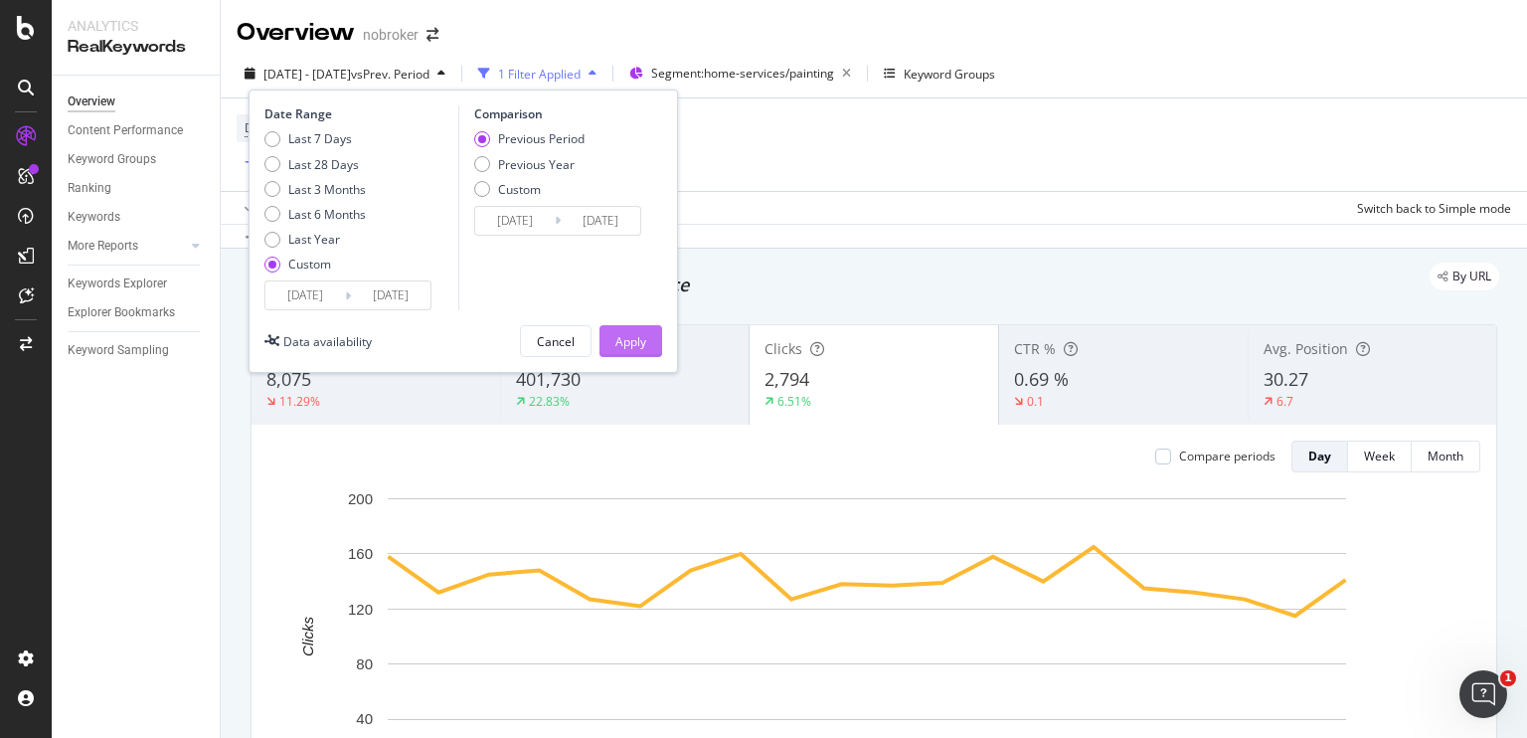
click at [645, 344] on div "Apply" at bounding box center [630, 341] width 31 height 17
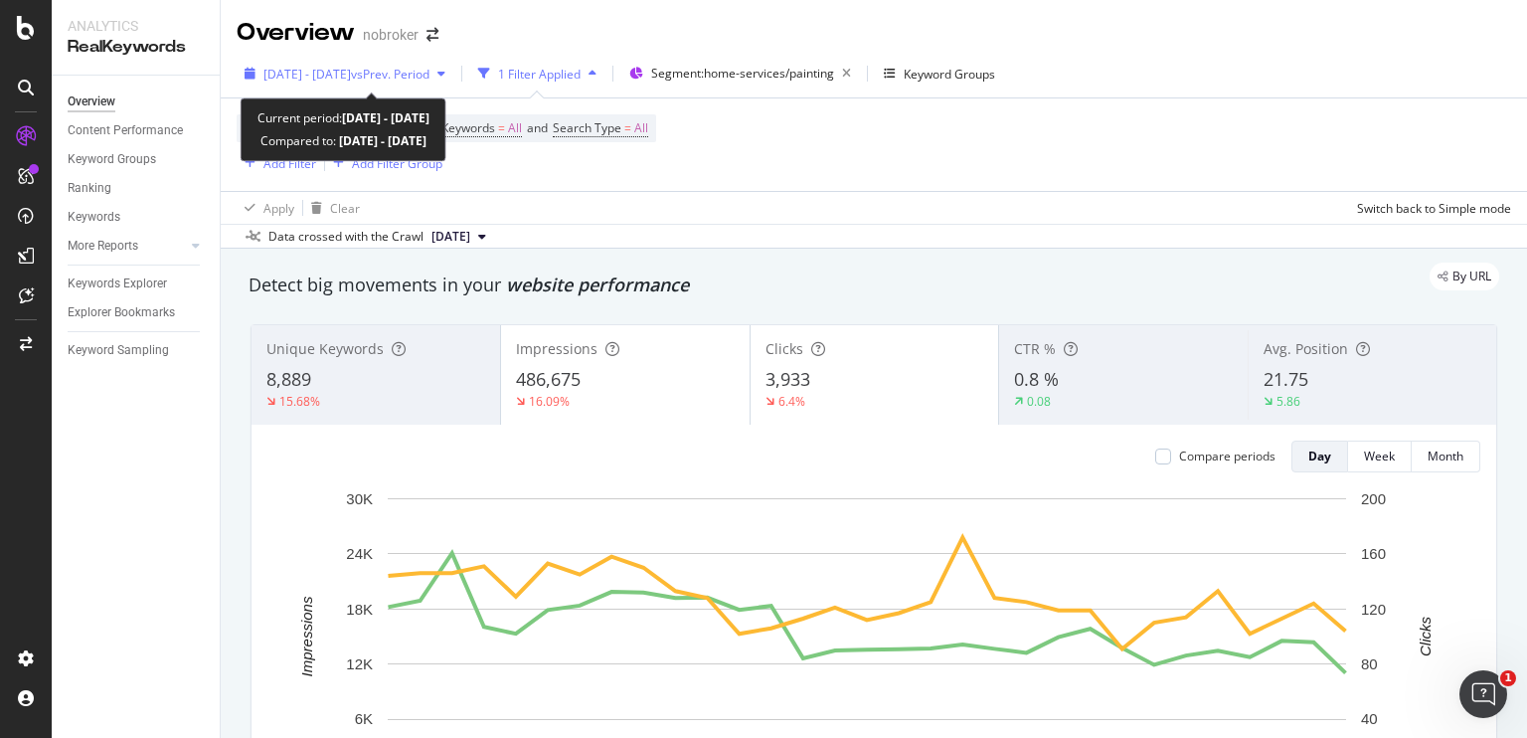
click at [429, 74] on span "vs Prev. Period" at bounding box center [390, 74] width 79 height 17
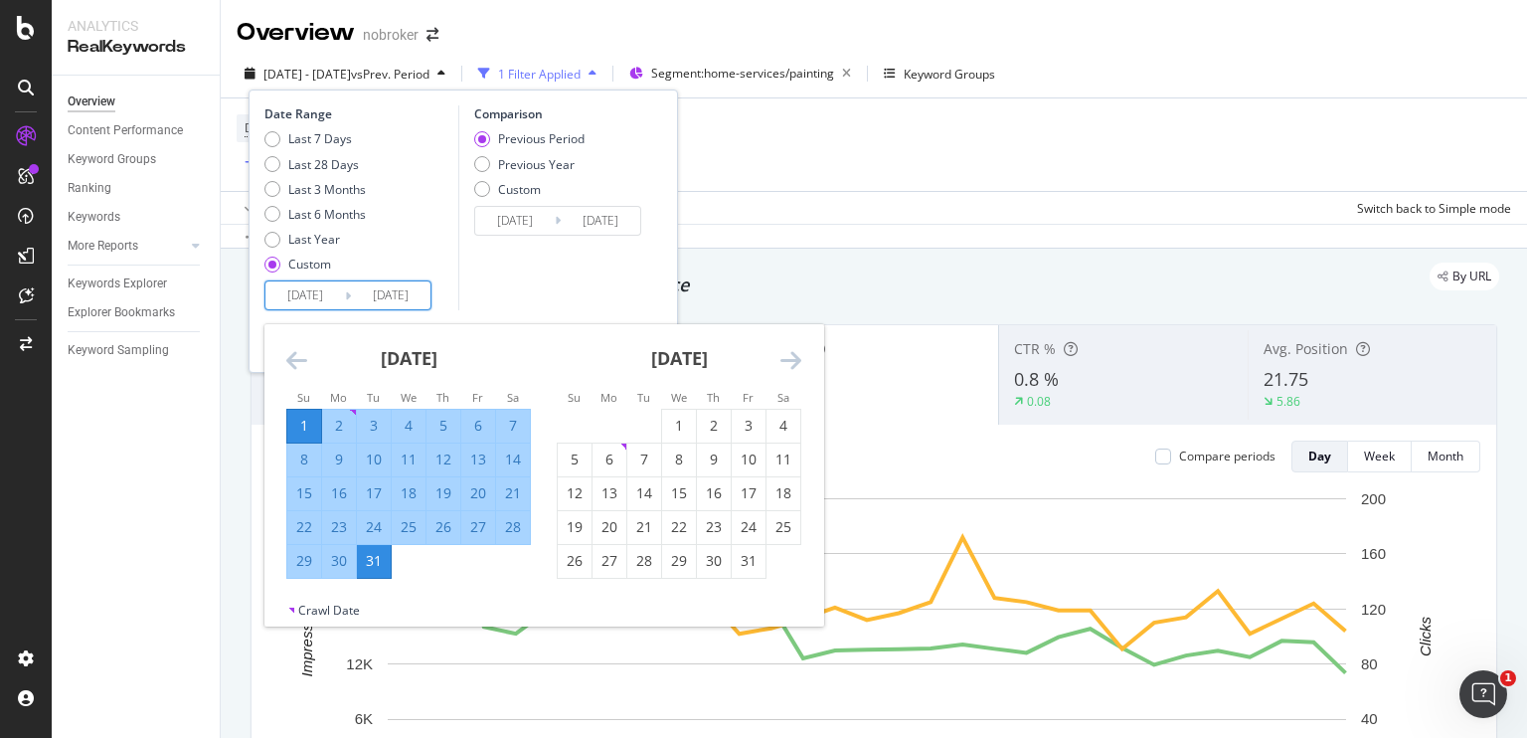
click at [274, 299] on input "[DATE]" at bounding box center [305, 295] width 80 height 28
click at [292, 361] on icon "Move backward to switch to the previous month." at bounding box center [296, 360] width 21 height 24
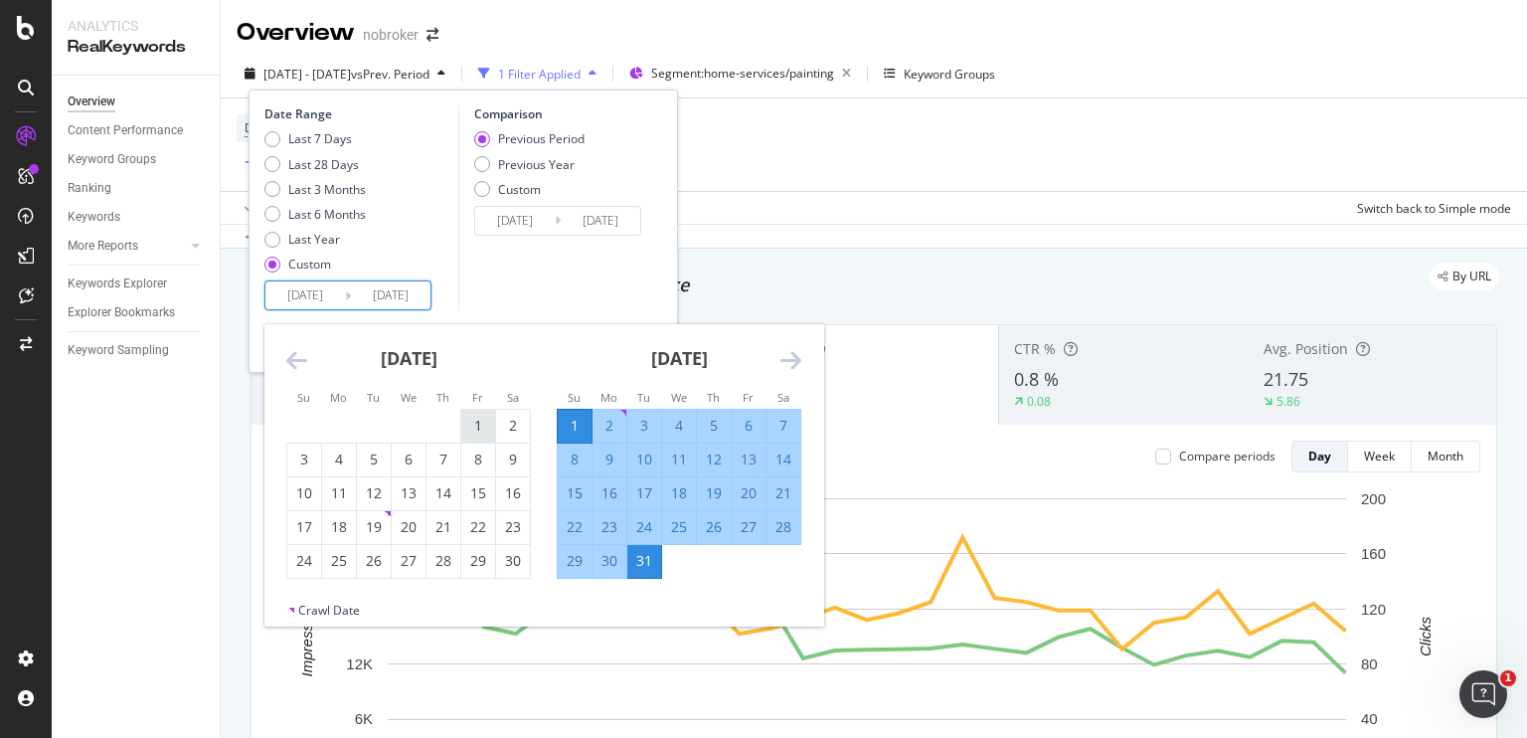
click at [477, 420] on div "1" at bounding box center [478, 426] width 34 height 20
type input "[DATE]"
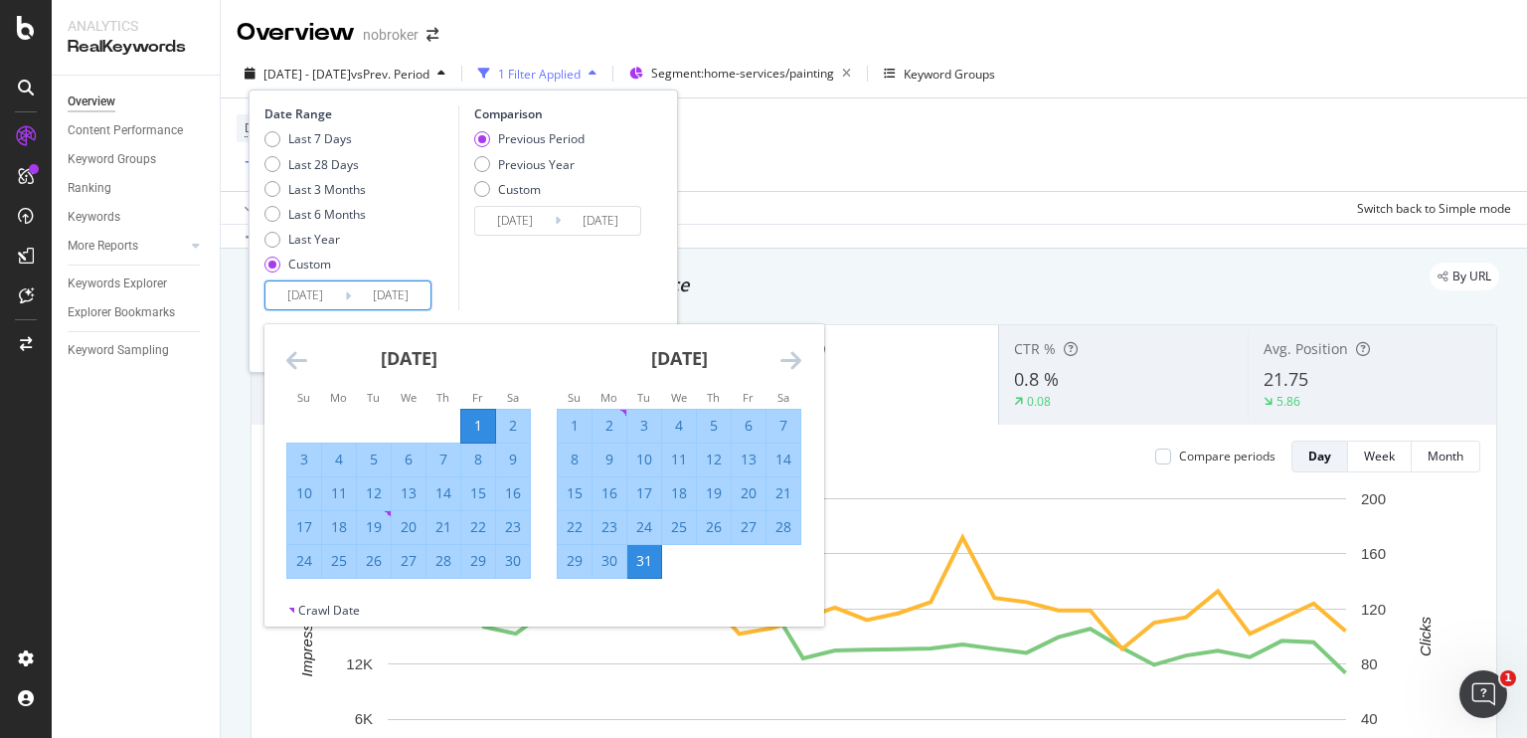
click at [519, 563] on div "30" at bounding box center [513, 561] width 34 height 20
type input "[DATE]"
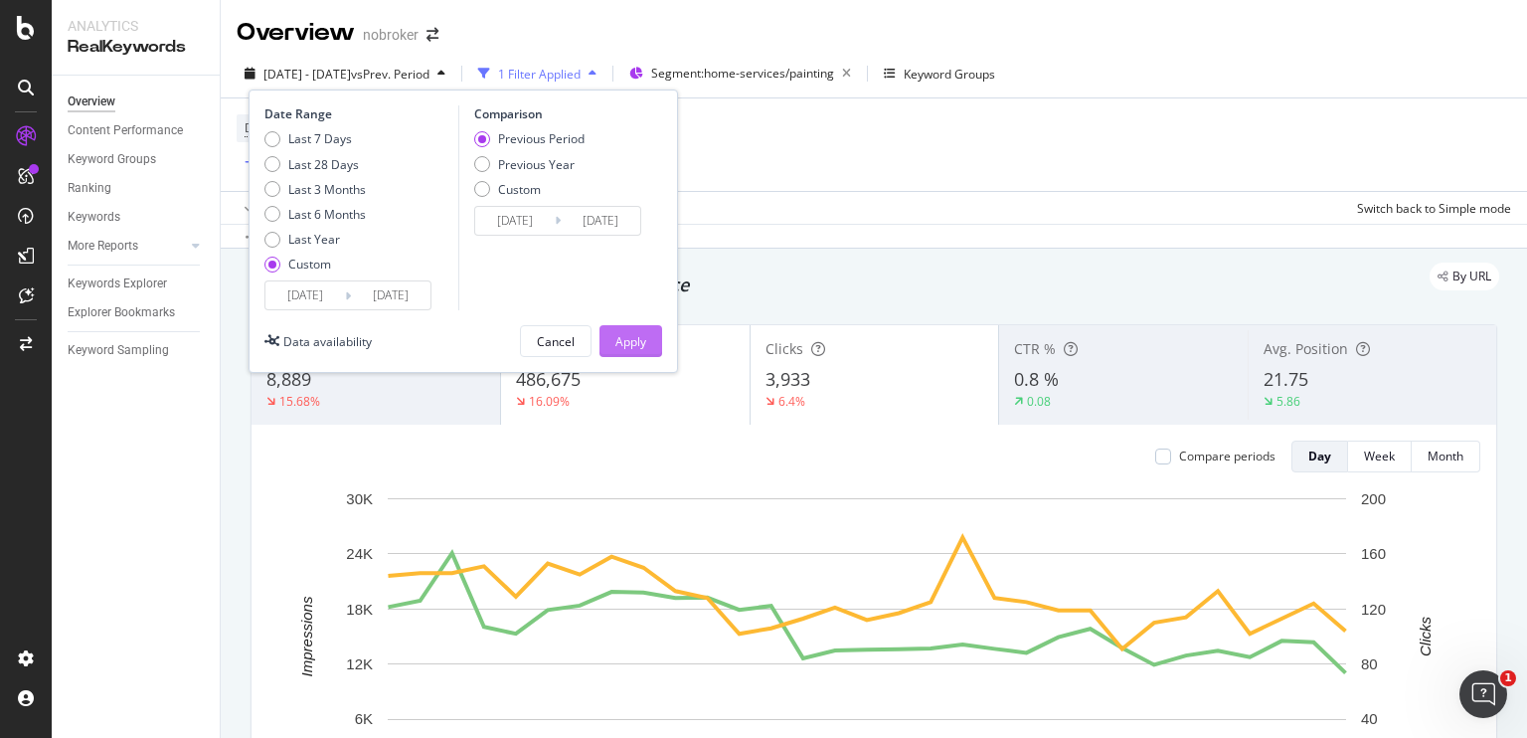
click at [624, 338] on div "Apply" at bounding box center [630, 341] width 31 height 17
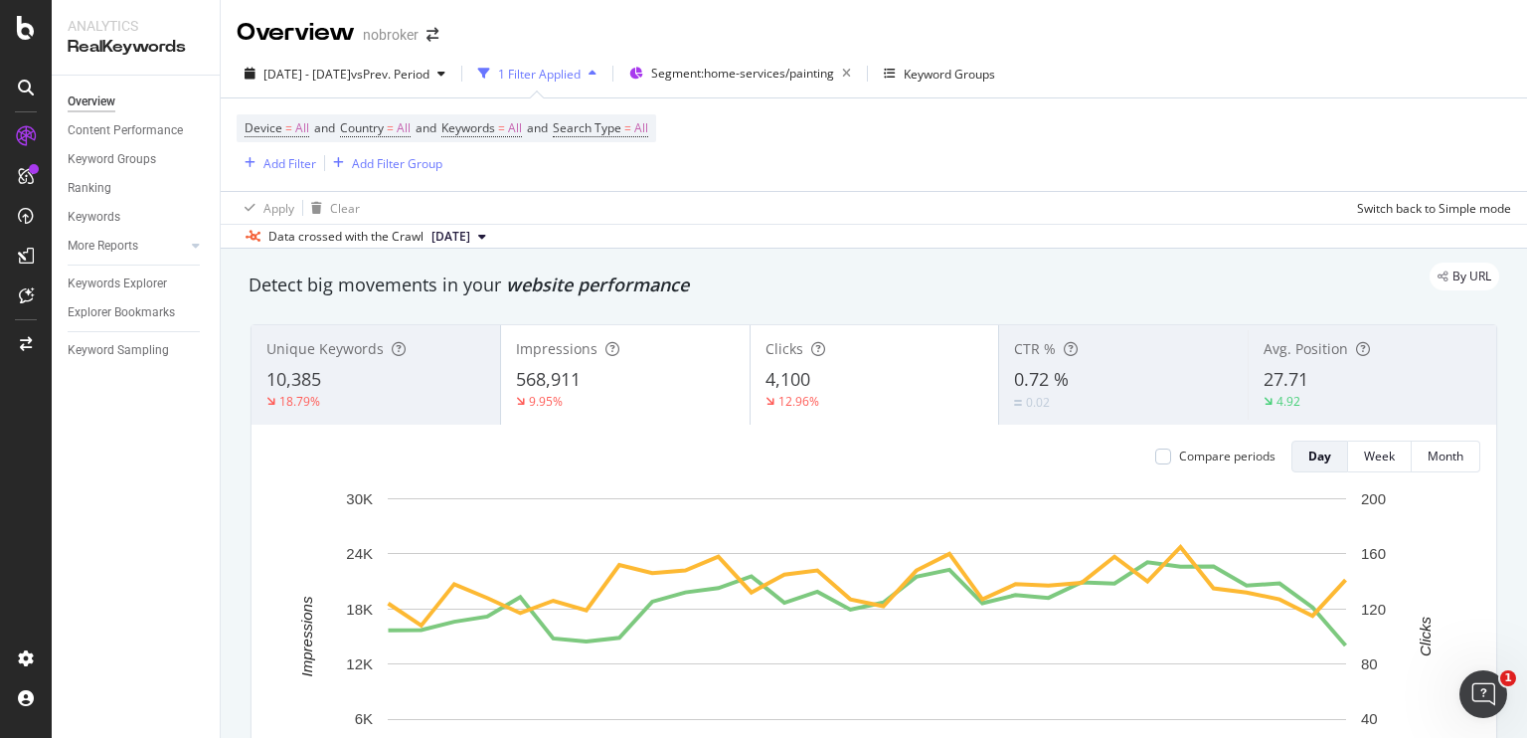
click at [611, 381] on div "568,911" at bounding box center [625, 380] width 219 height 26
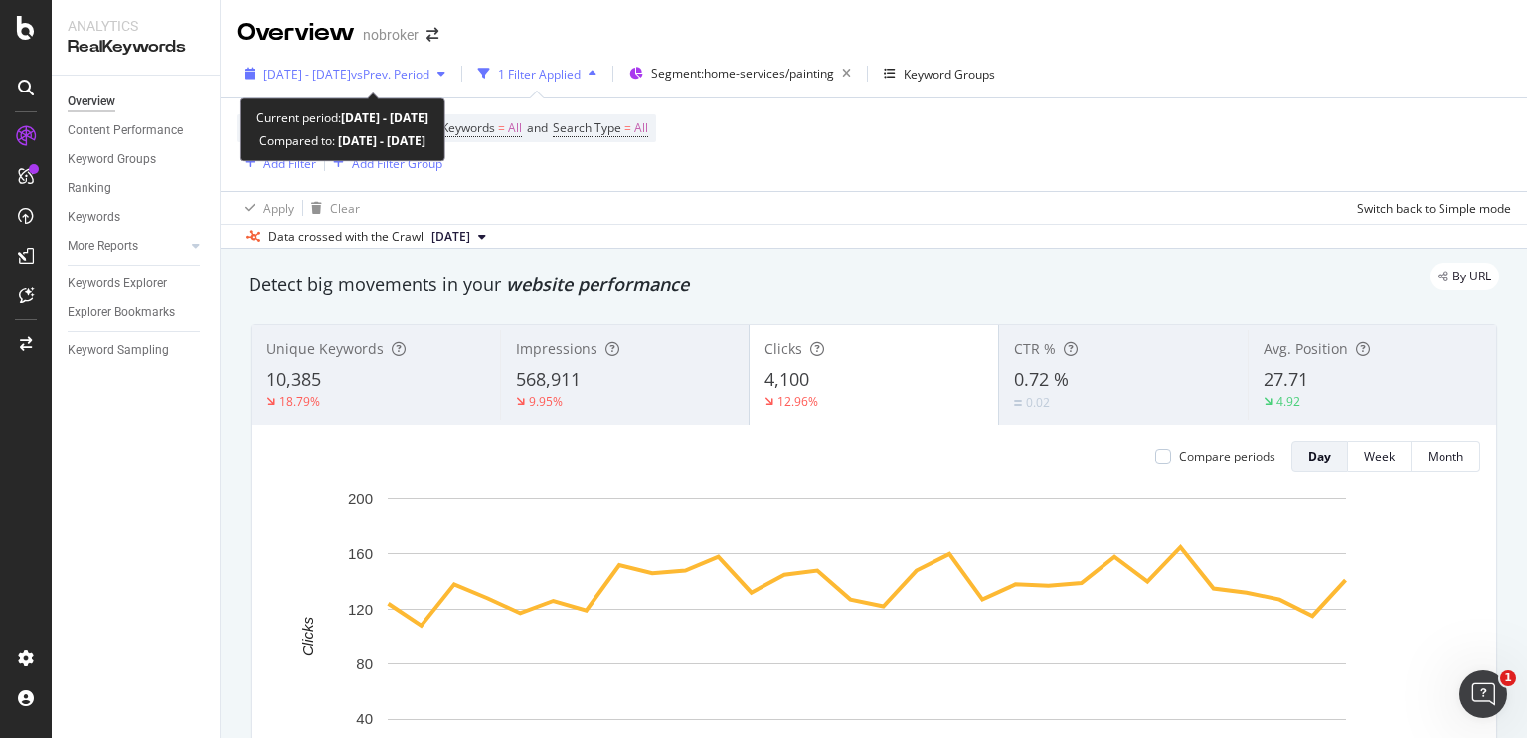
click at [351, 72] on span "[DATE] - [DATE]" at bounding box center [306, 74] width 87 height 17
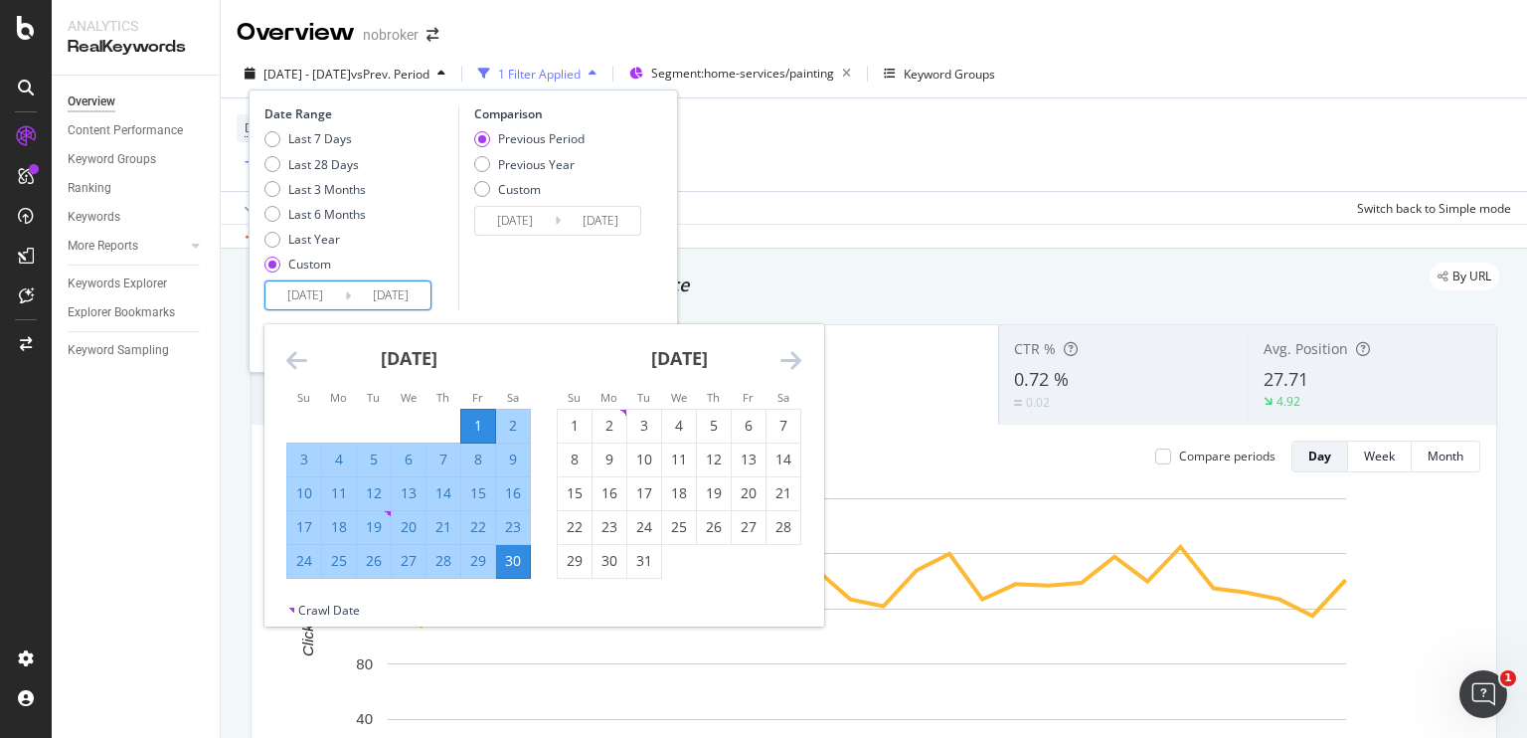
click at [406, 301] on input "[DATE]" at bounding box center [391, 295] width 80 height 28
click at [648, 572] on div "31" at bounding box center [644, 561] width 34 height 33
type input "[DATE]"
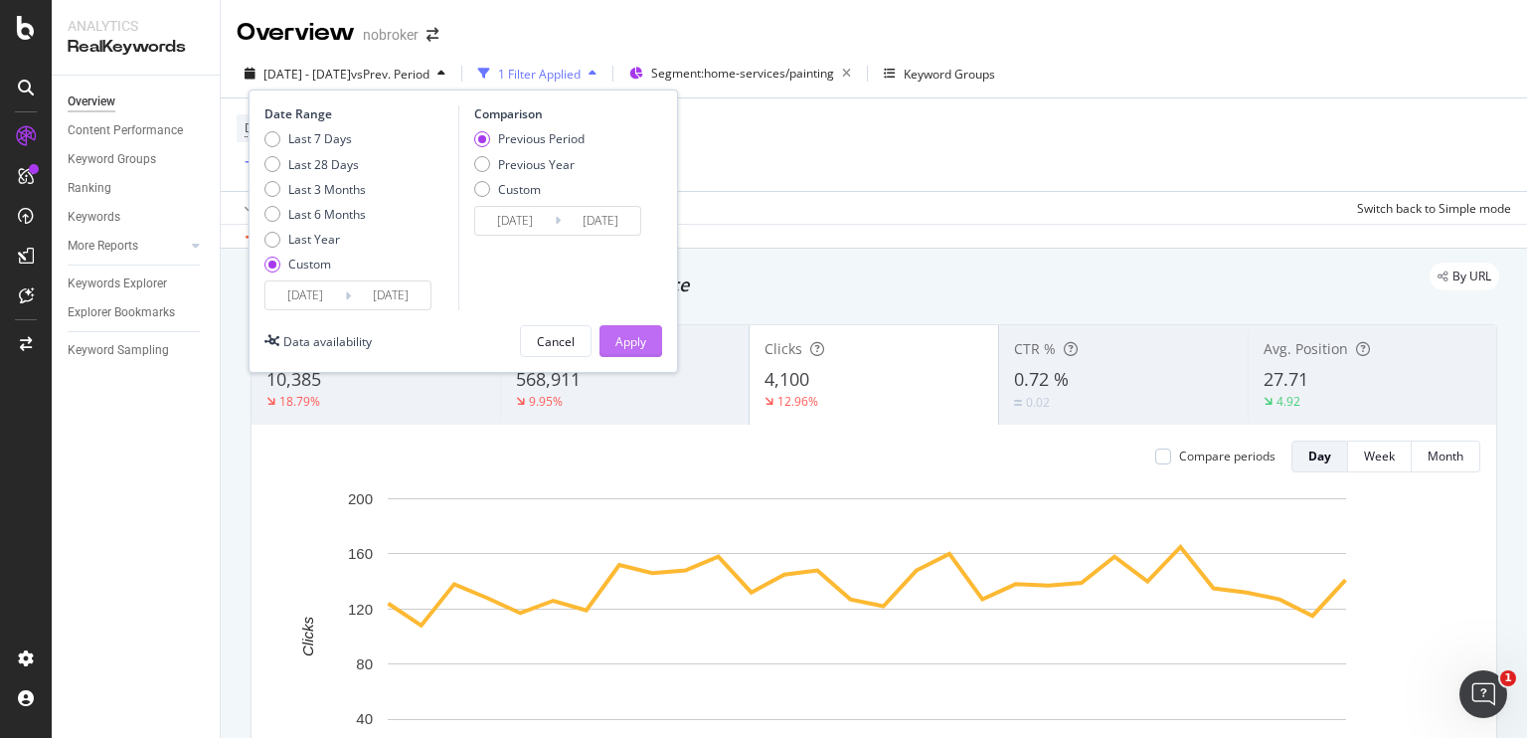
click at [632, 345] on div "Apply" at bounding box center [630, 341] width 31 height 17
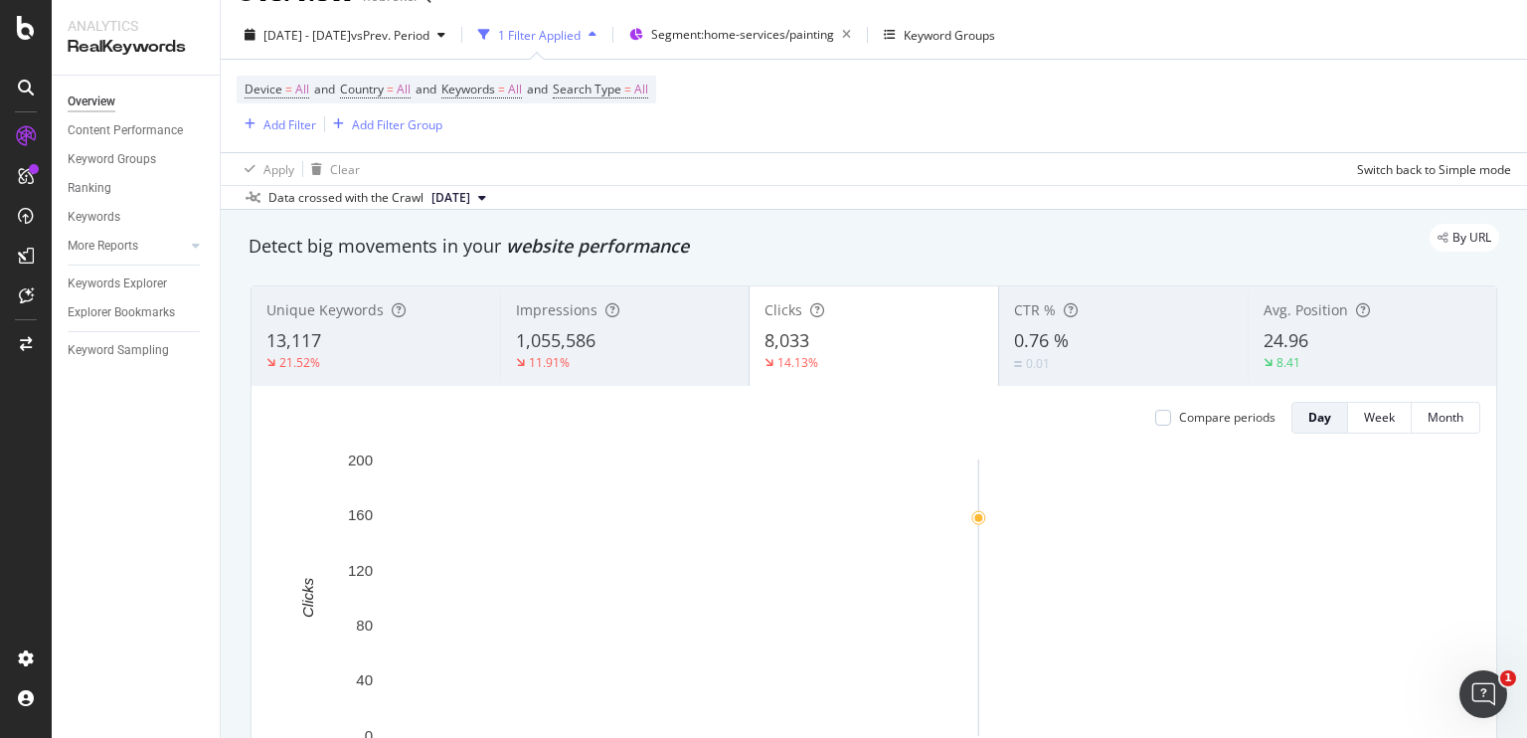
scroll to position [40, 0]
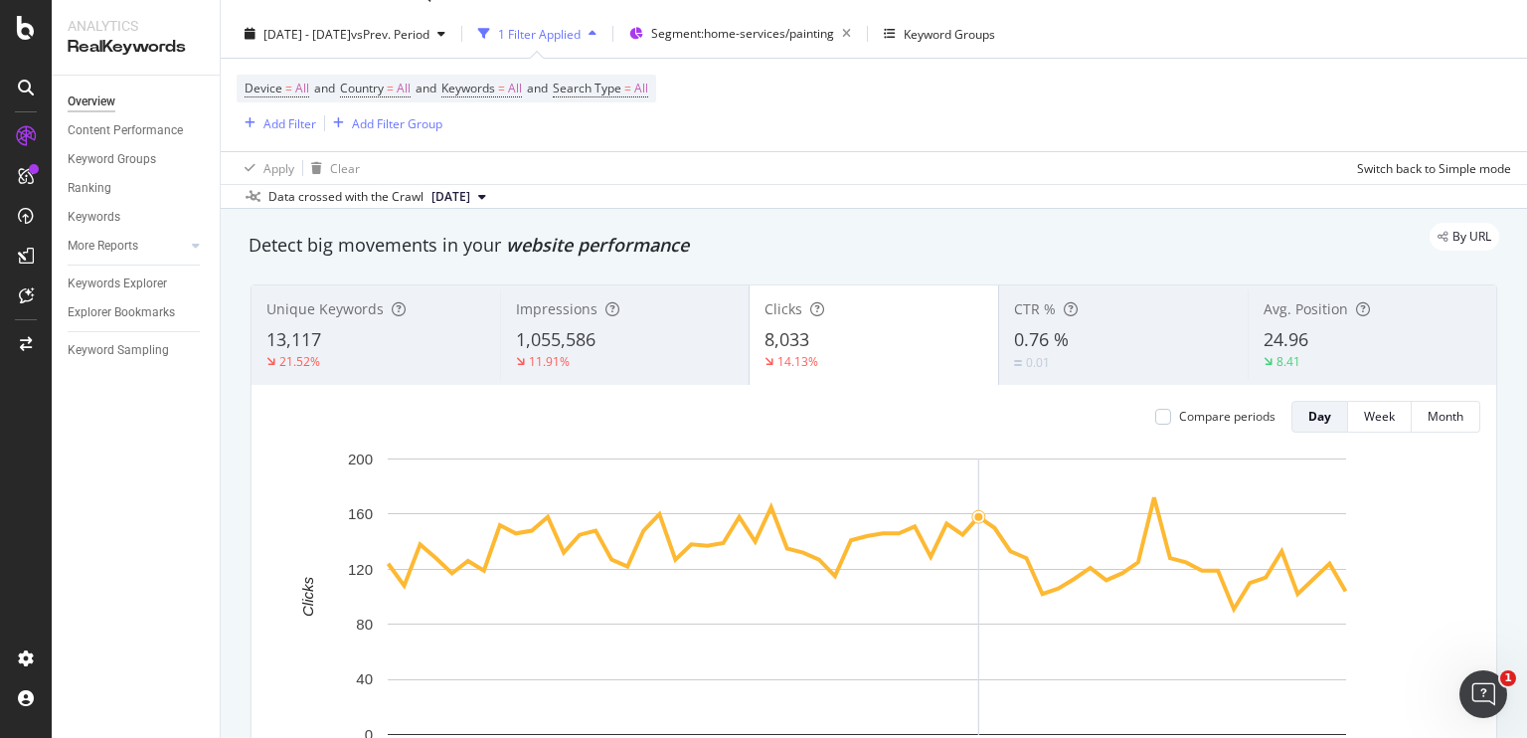
click at [952, 199] on div "Data crossed with the Crawl [DATE]" at bounding box center [874, 196] width 1306 height 24
